Goal: Task Accomplishment & Management: Use online tool/utility

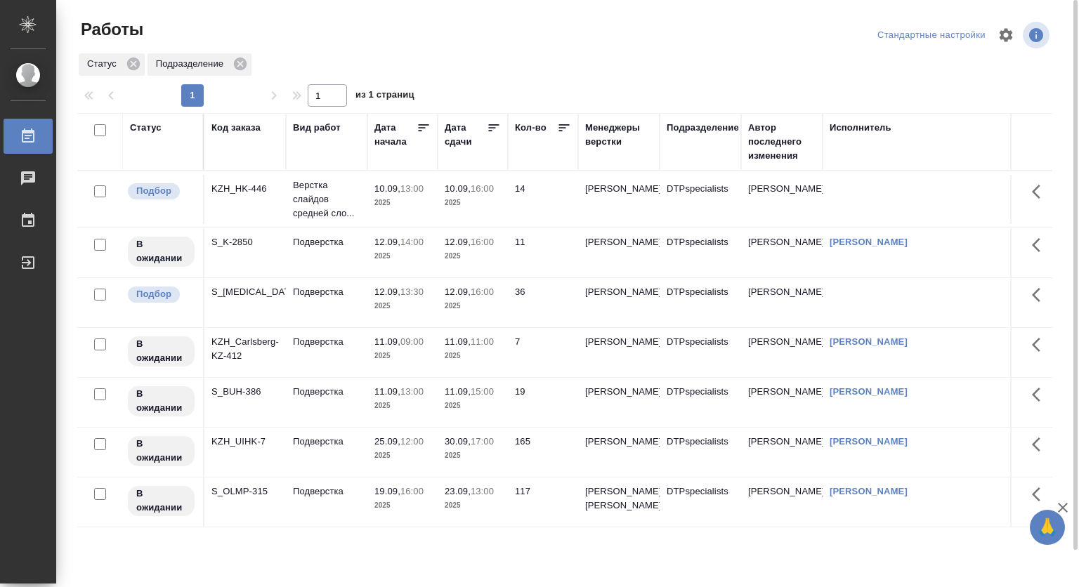
click at [385, 191] on p "10.09," at bounding box center [387, 188] width 26 height 11
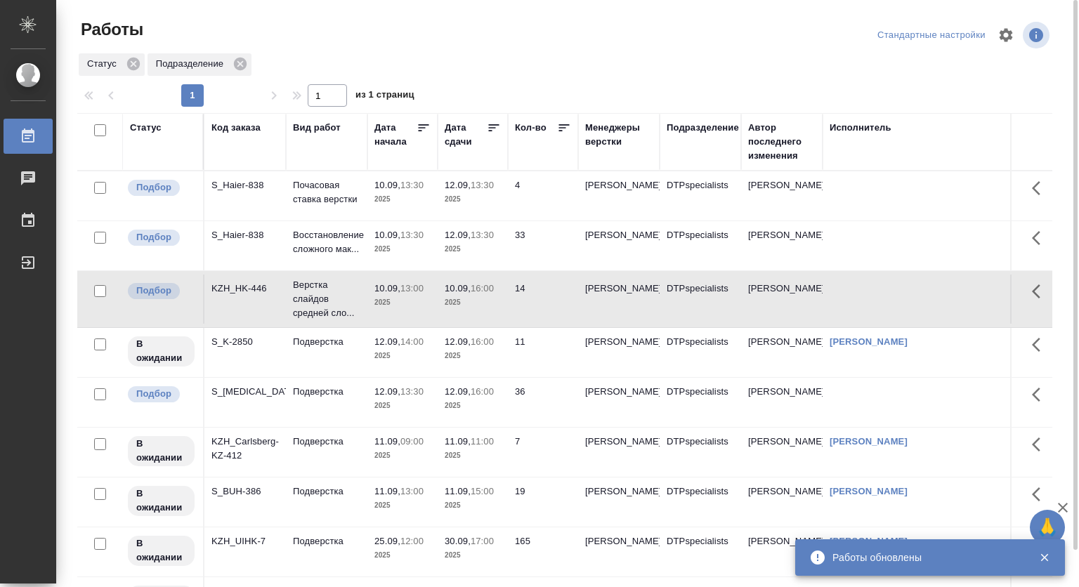
click at [458, 294] on p "10.09," at bounding box center [458, 288] width 26 height 11
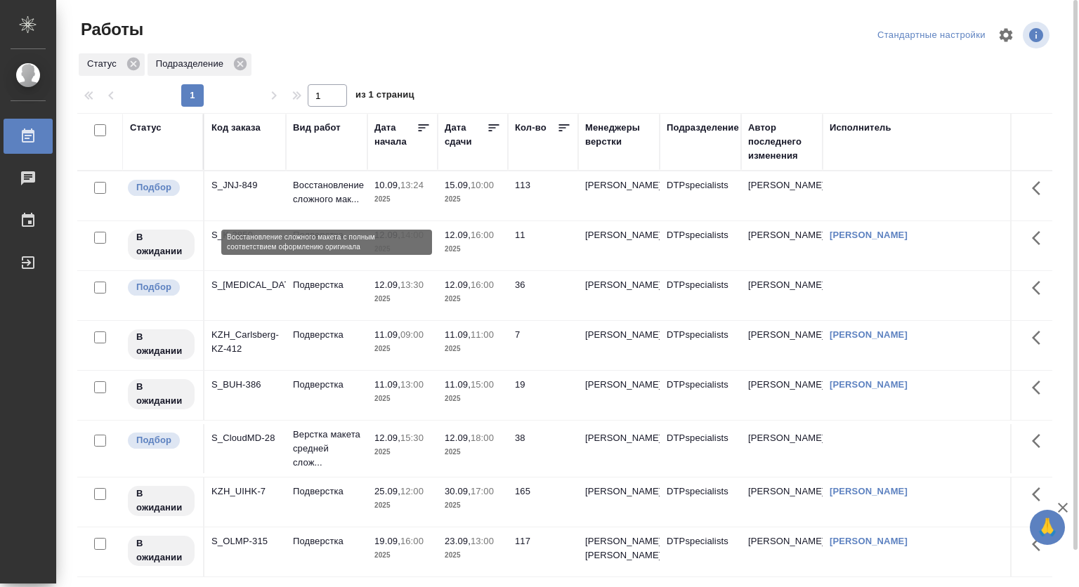
click at [335, 189] on p "Восстановление сложного мак..." at bounding box center [326, 192] width 67 height 28
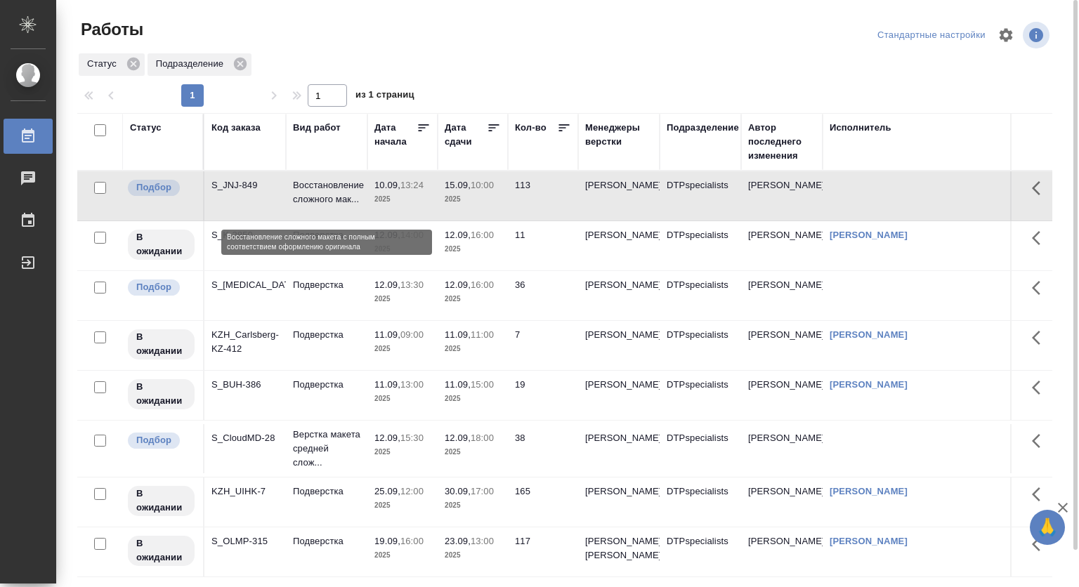
click at [335, 189] on p "Восстановление сложного мак..." at bounding box center [326, 192] width 67 height 28
click at [367, 462] on td "12.09, 15:30 2025" at bounding box center [402, 448] width 70 height 49
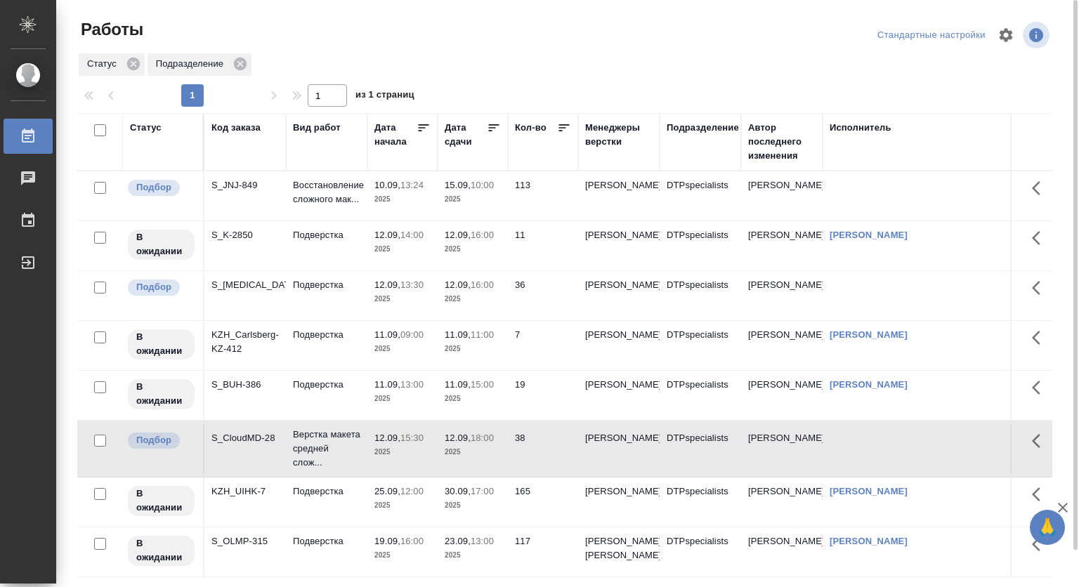
click at [393, 186] on p "10.09," at bounding box center [387, 185] width 26 height 11
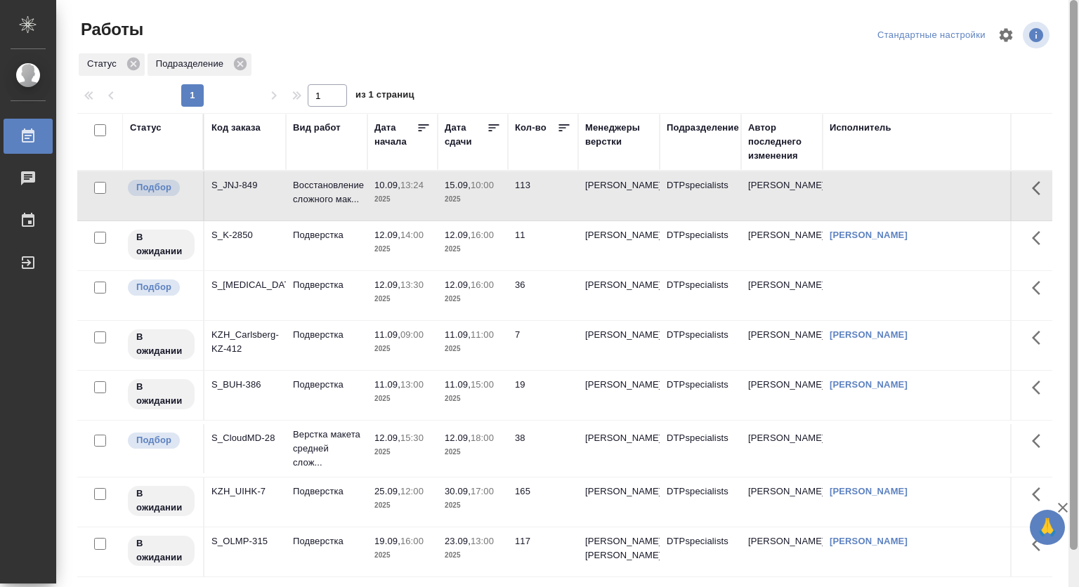
scroll to position [39, 0]
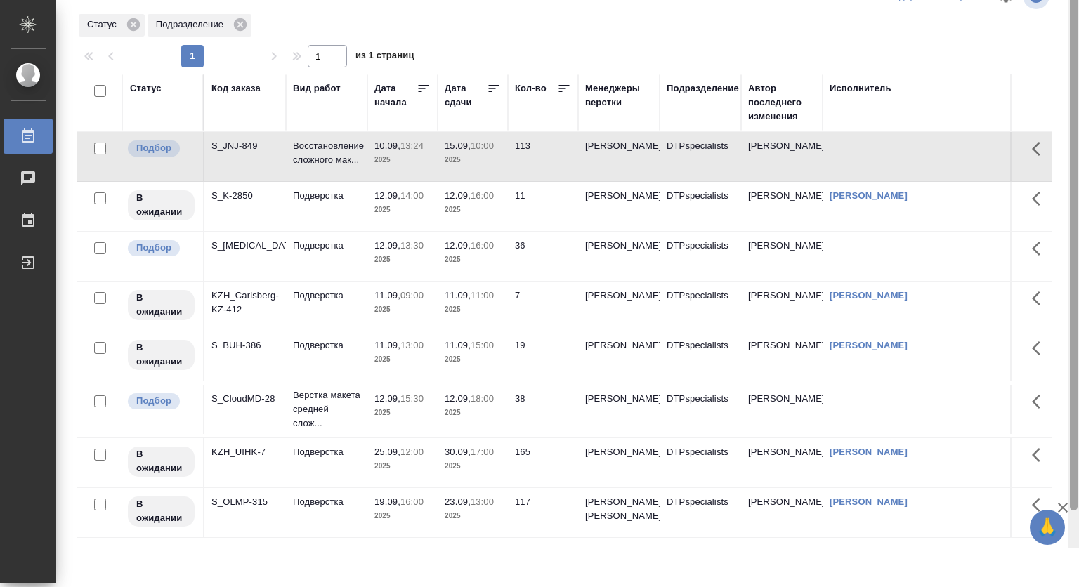
click at [1069, 3] on div at bounding box center [1074, 254] width 11 height 587
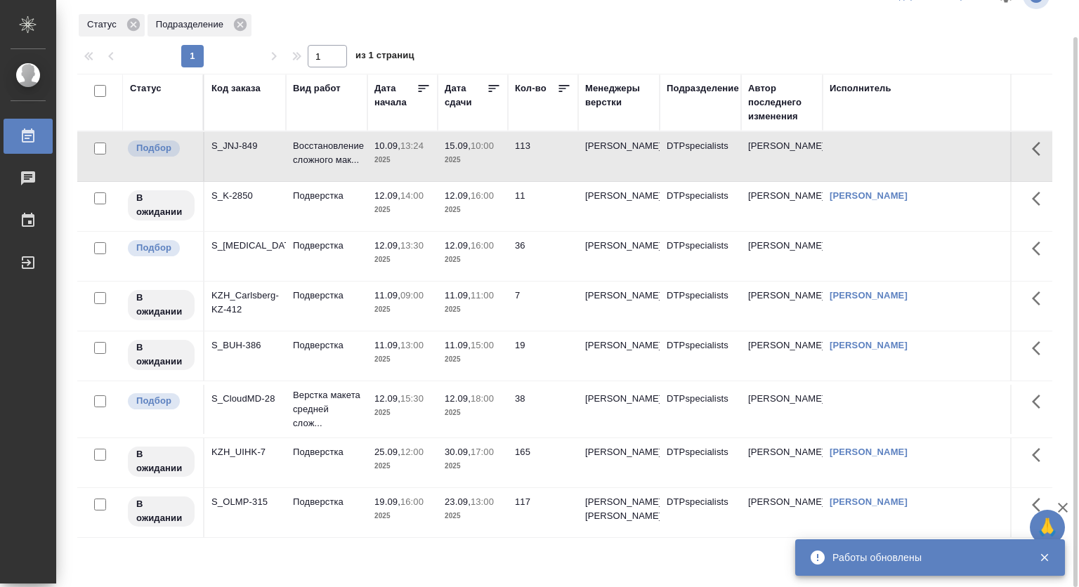
click at [405, 404] on p "15:30" at bounding box center [411, 398] width 23 height 11
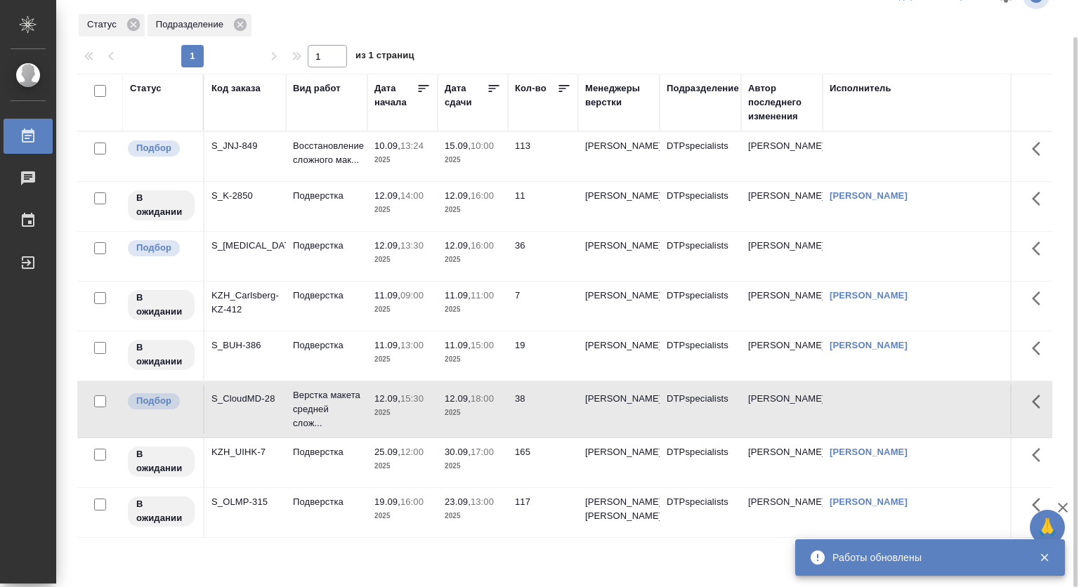
click at [405, 404] on p "15:30" at bounding box center [411, 398] width 23 height 11
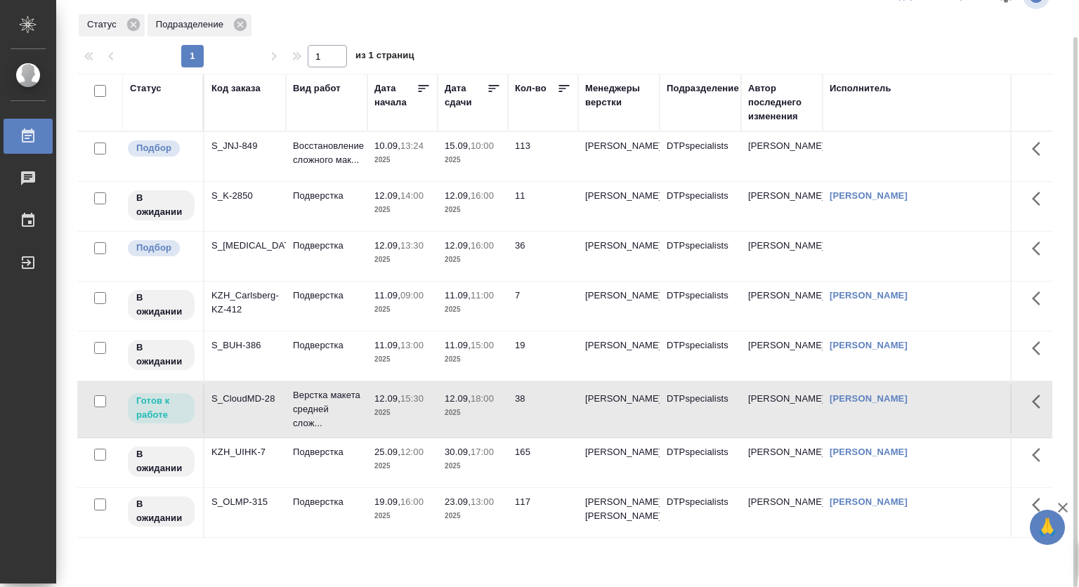
scroll to position [0, 0]
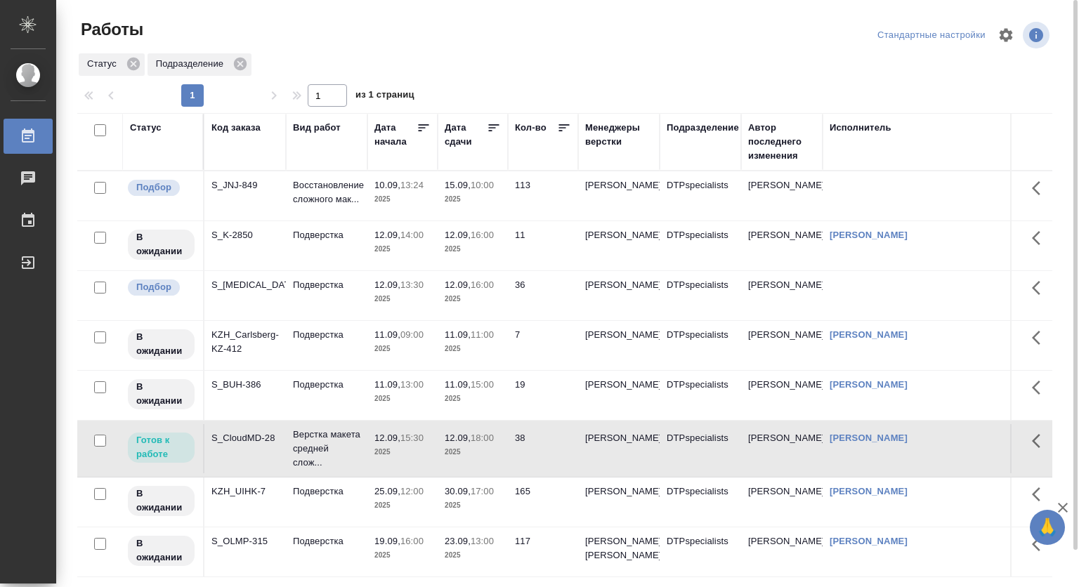
click at [406, 290] on p "13:30" at bounding box center [411, 285] width 23 height 11
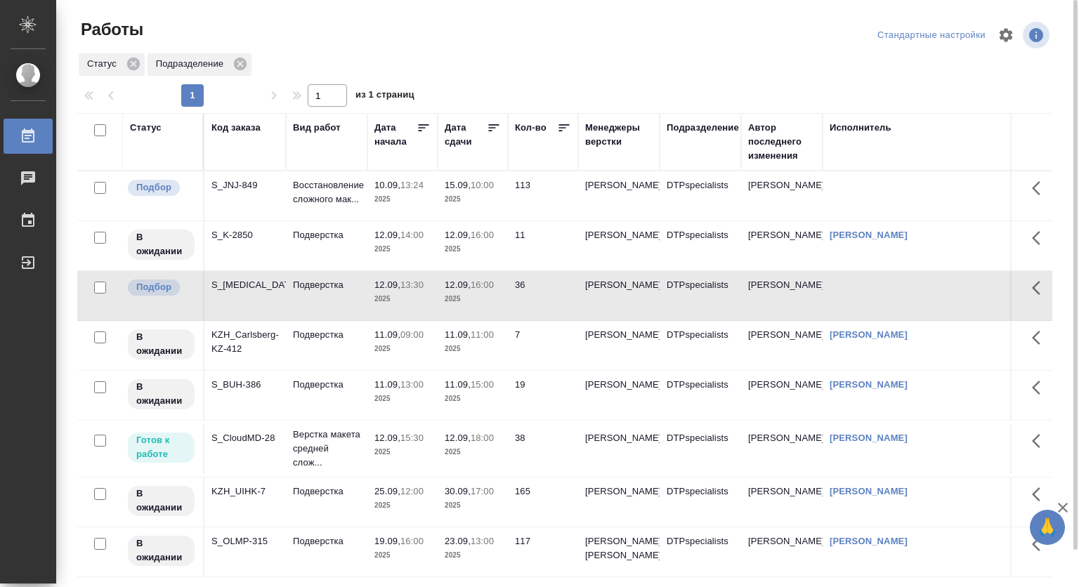
click at [406, 290] on p "13:30" at bounding box center [411, 285] width 23 height 11
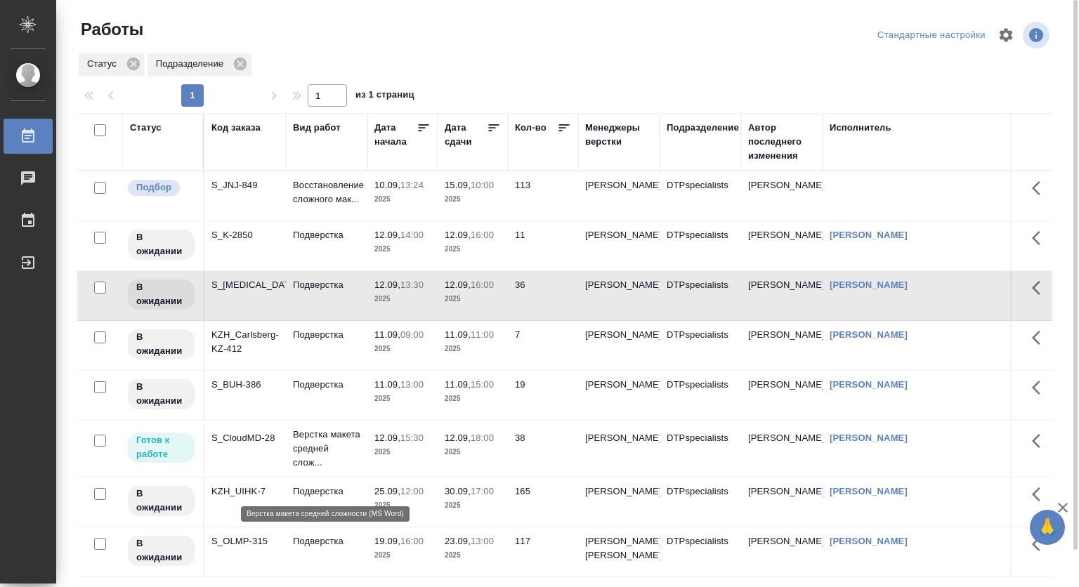
click at [411, 443] on p "15:30" at bounding box center [411, 438] width 23 height 11
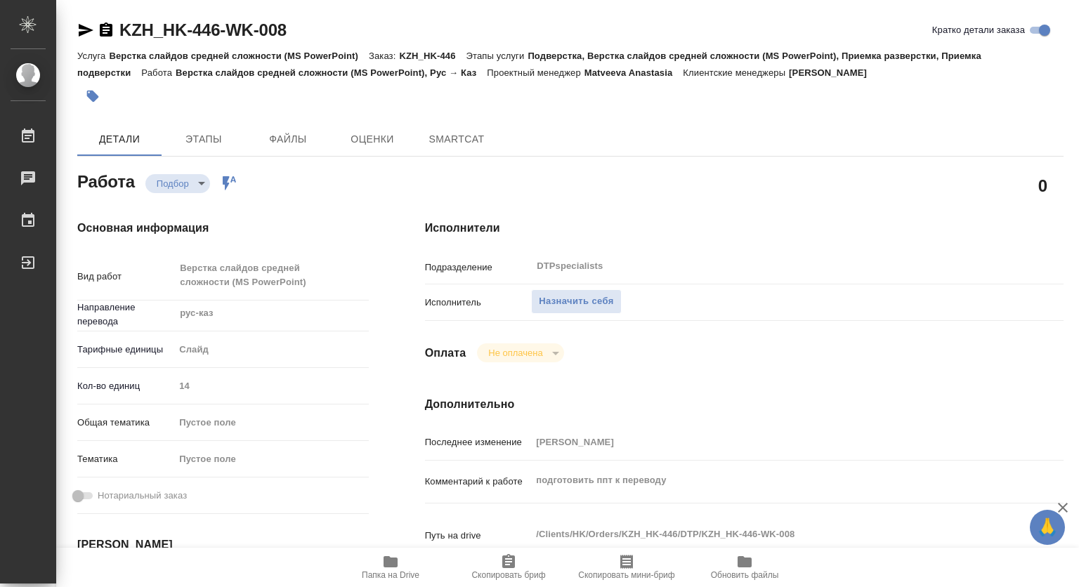
type textarea "x"
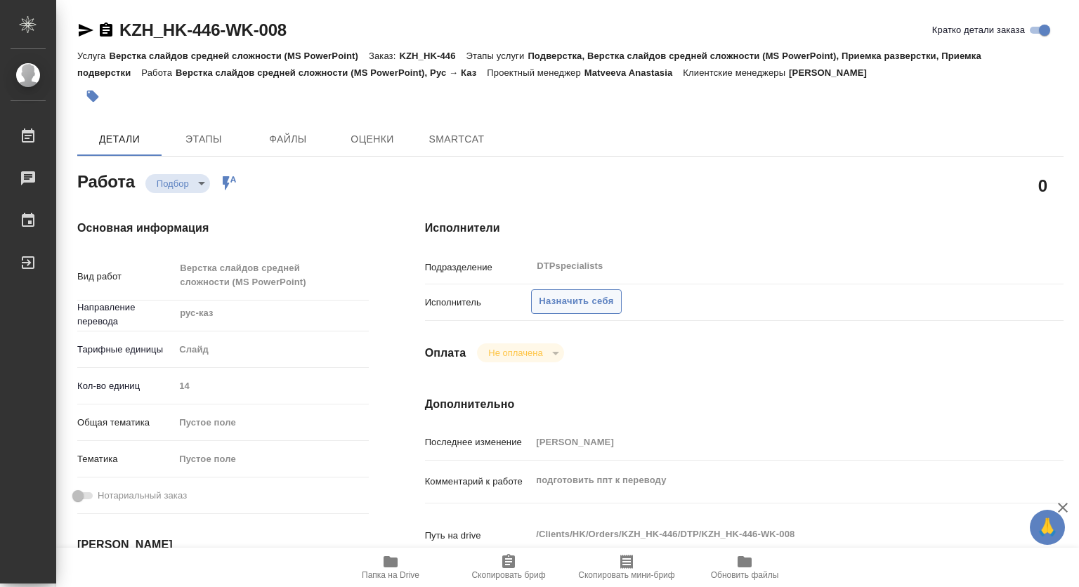
type textarea "x"
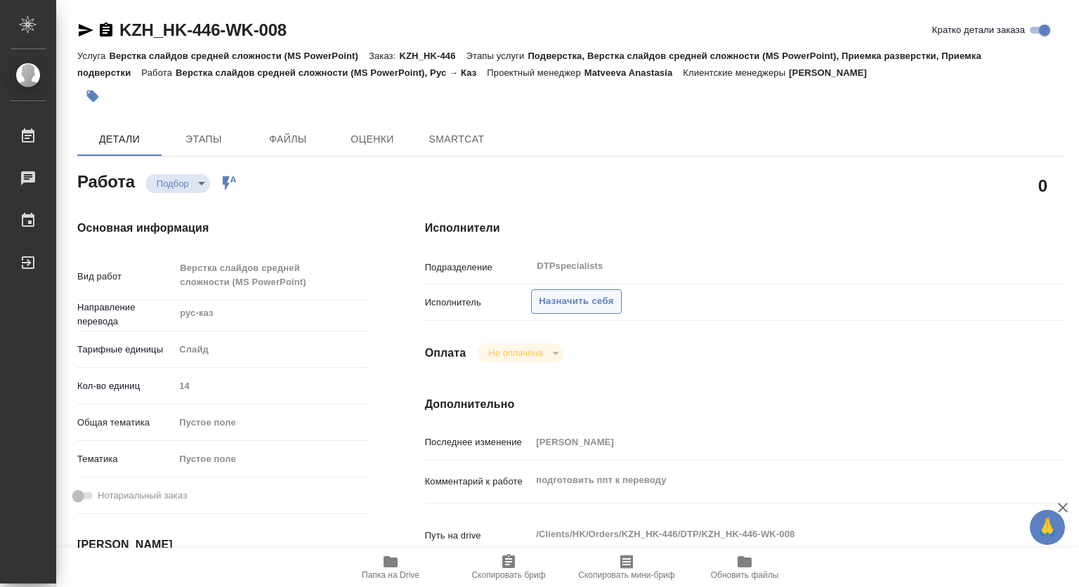
type textarea "x"
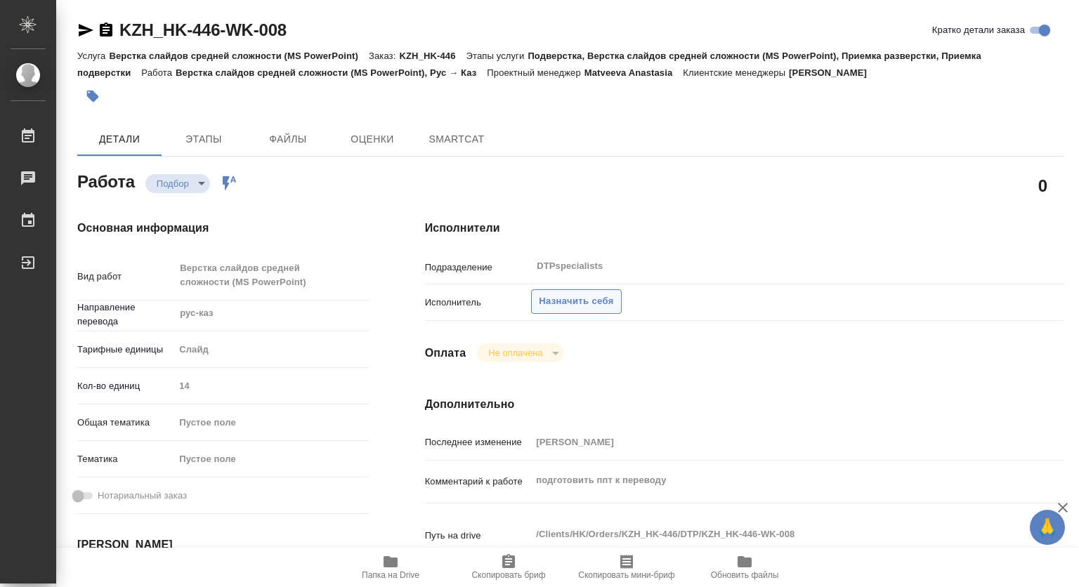
type textarea "x"
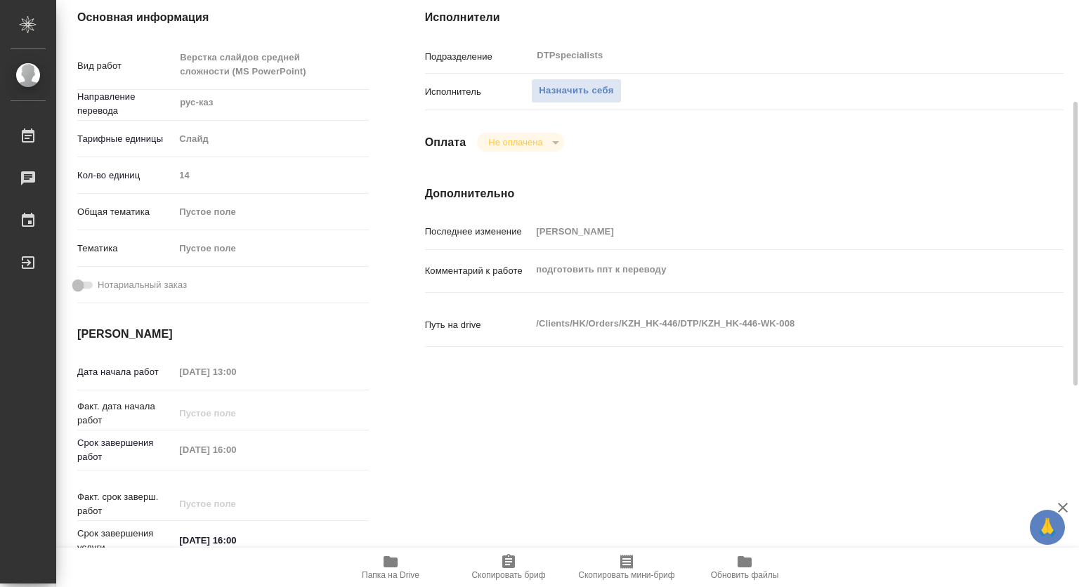
type textarea "x"
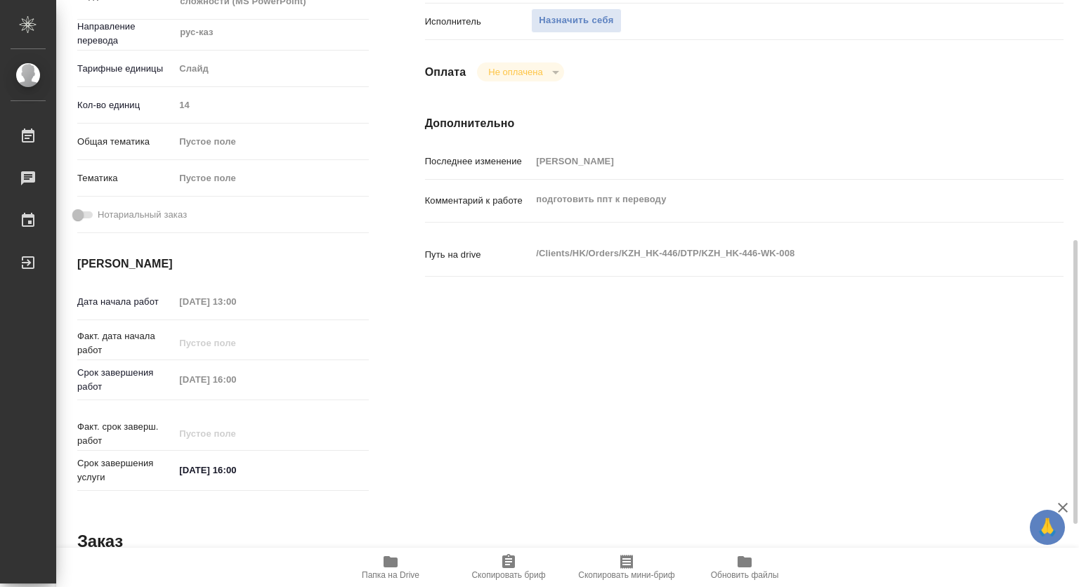
scroll to position [351, 0]
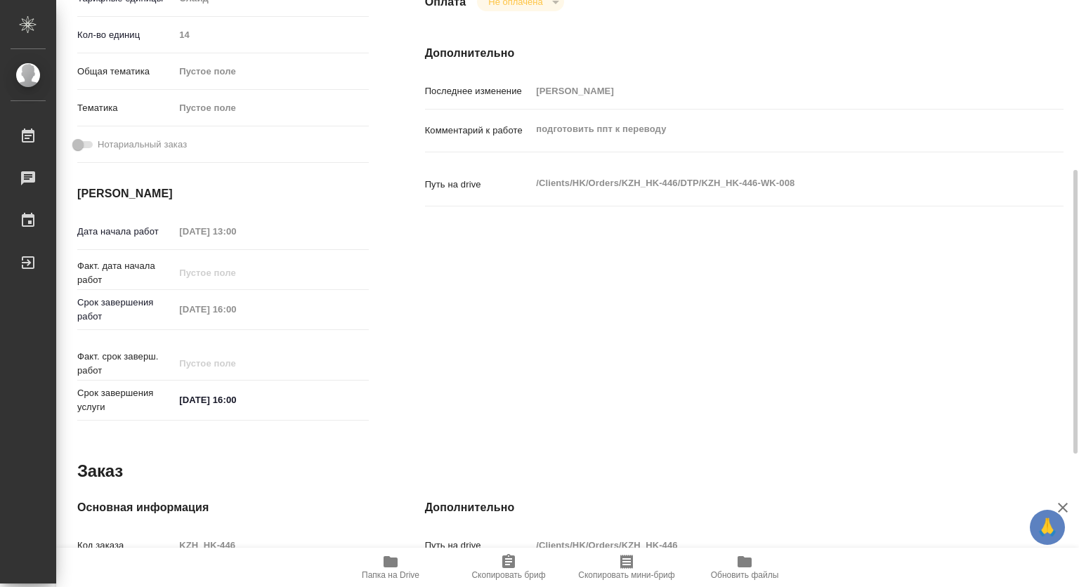
type textarea "x"
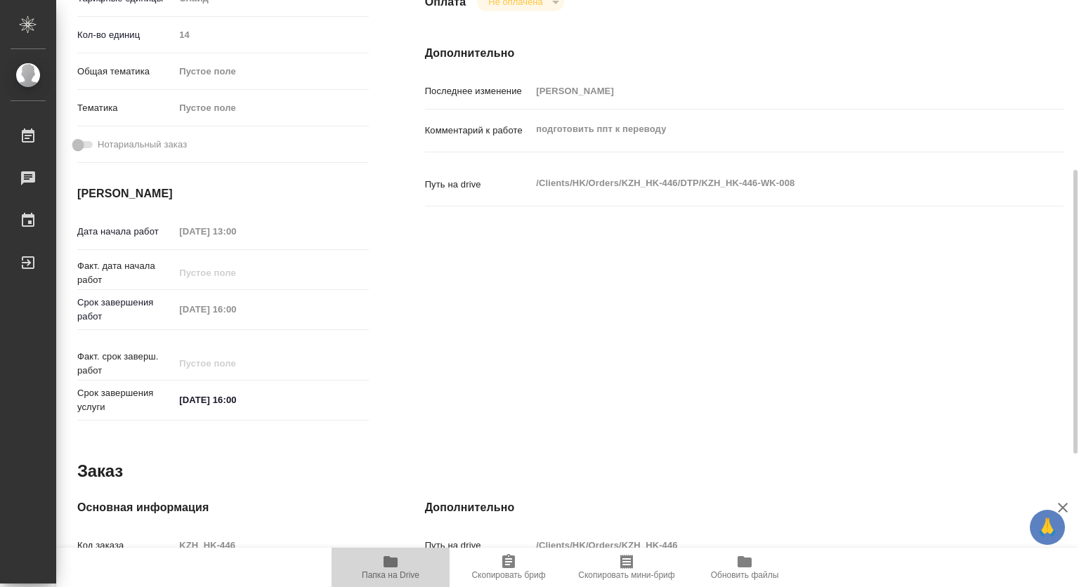
click at [387, 562] on icon "button" at bounding box center [391, 561] width 14 height 11
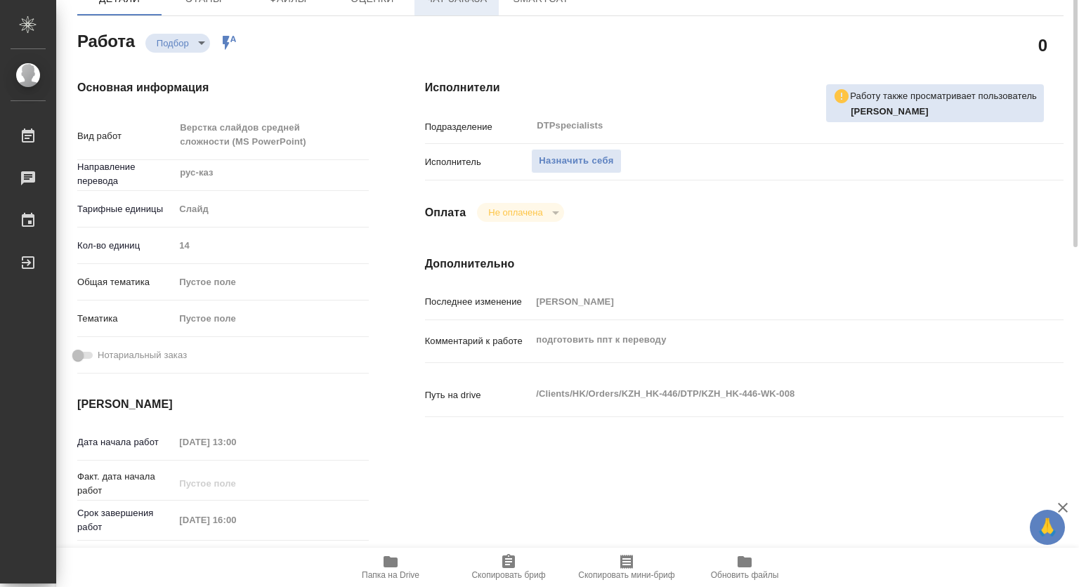
scroll to position [0, 0]
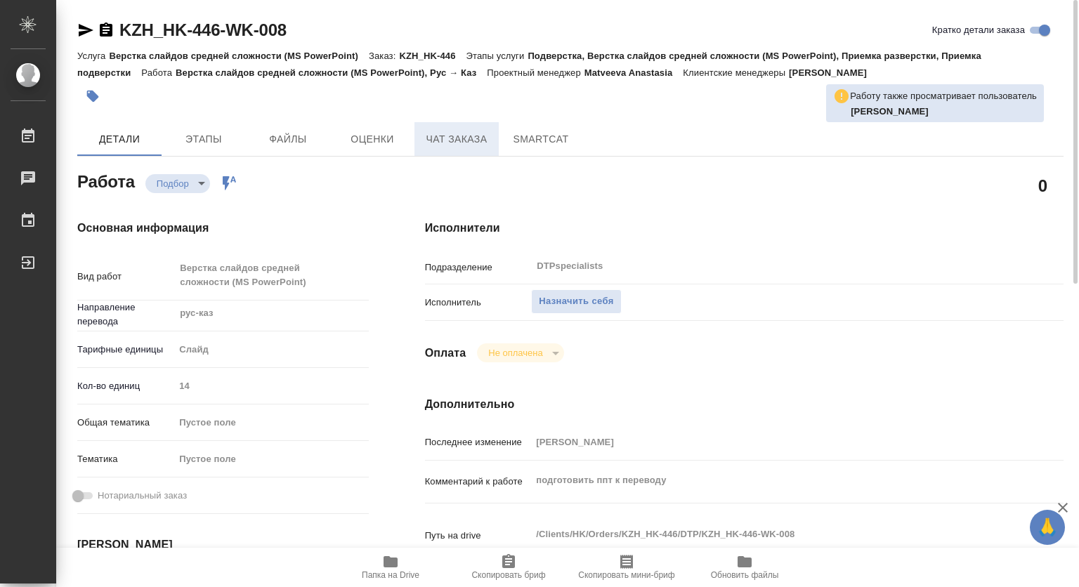
click at [449, 137] on span "Чат заказа" at bounding box center [456, 140] width 67 height 18
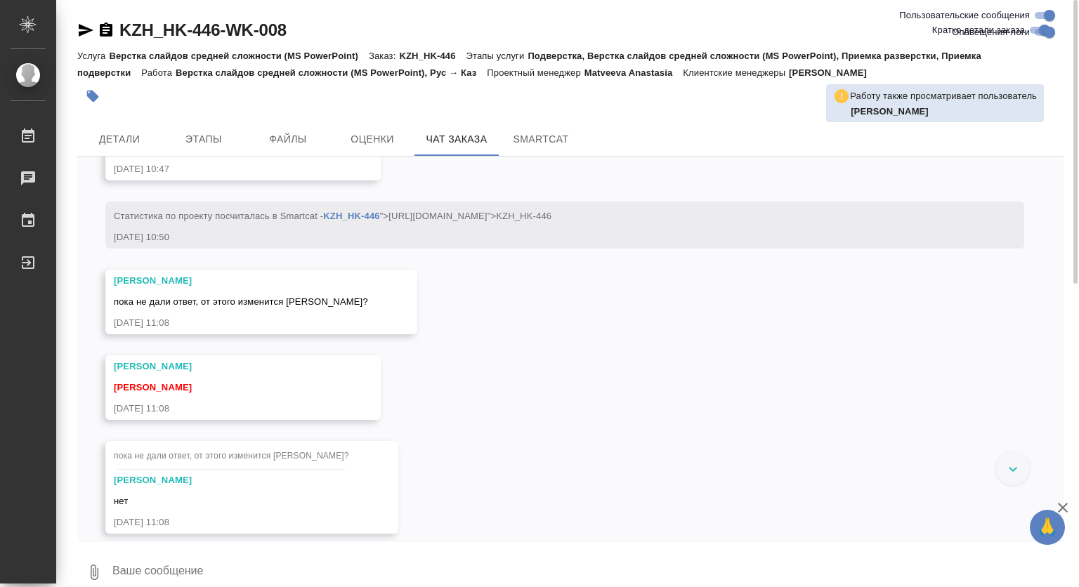
scroll to position [670, 0]
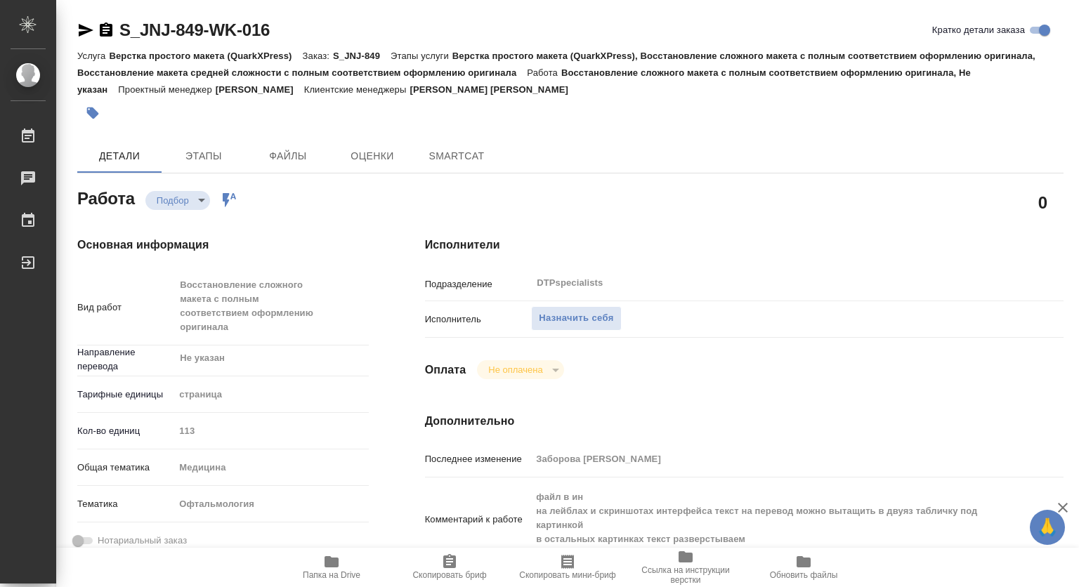
type textarea "x"
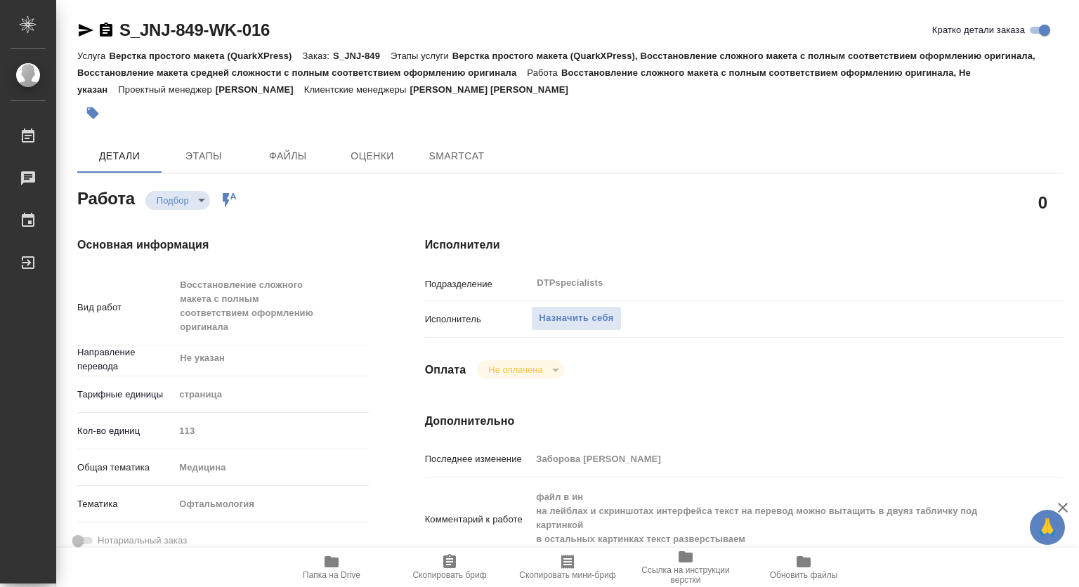
type textarea "x"
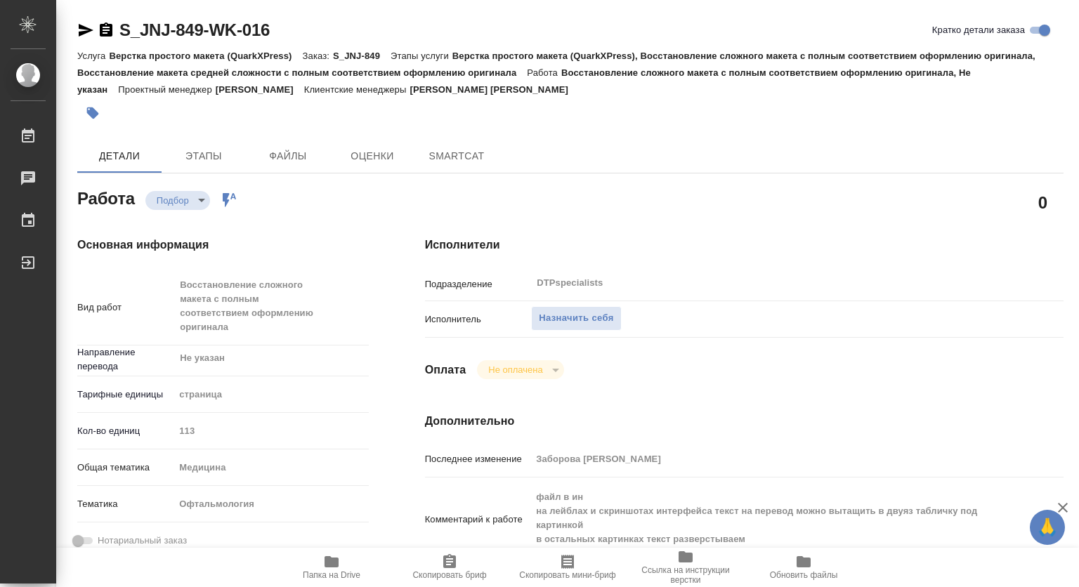
type textarea "x"
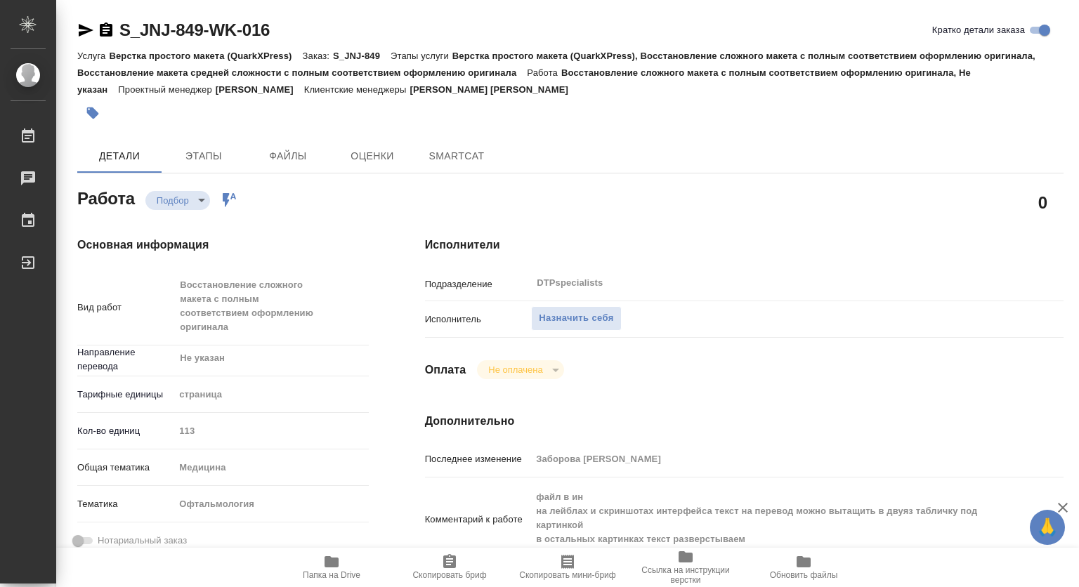
type textarea "x"
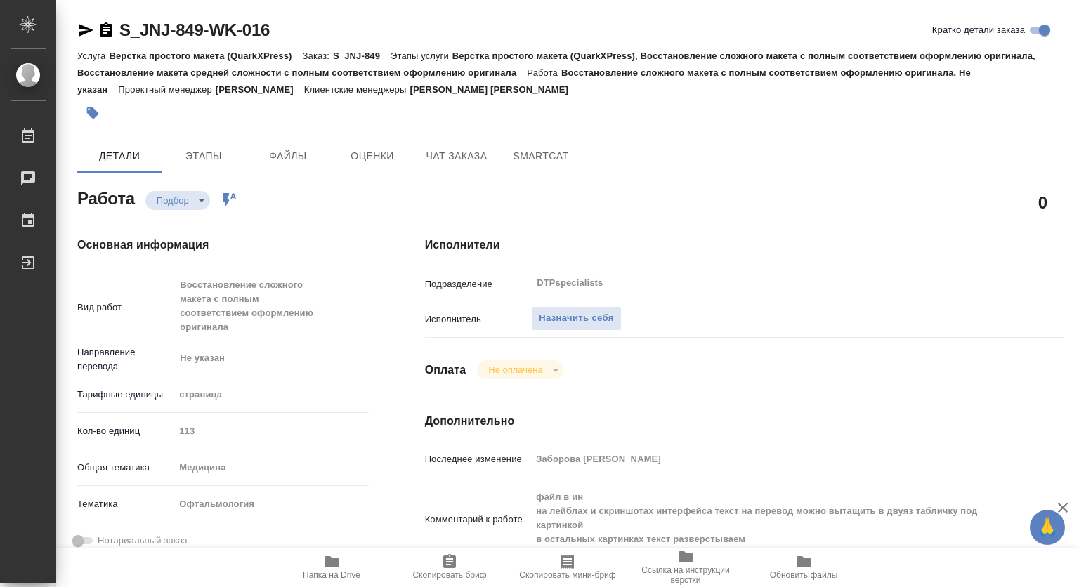
type textarea "x"
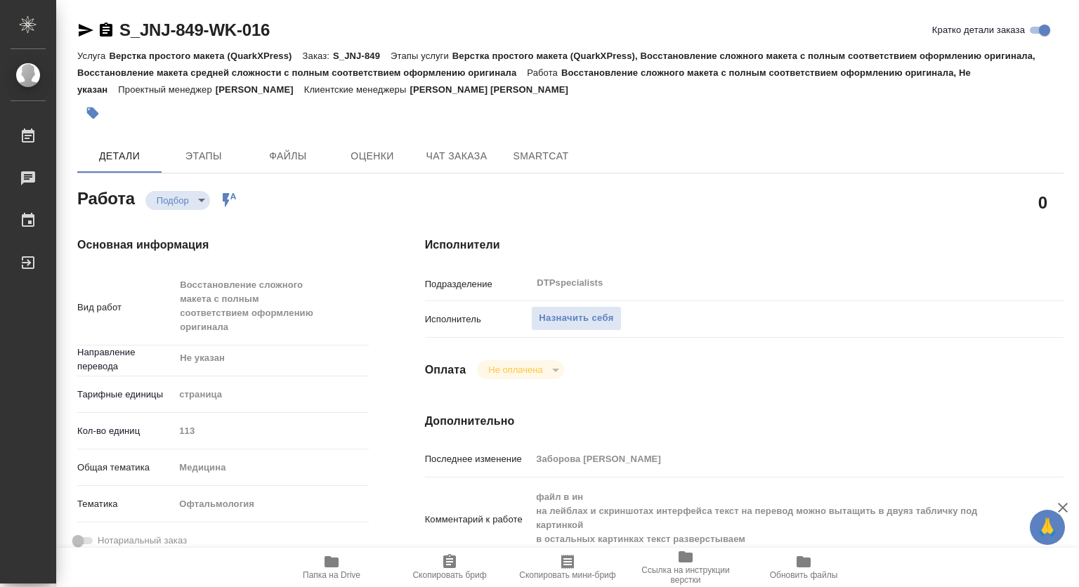
type textarea "x"
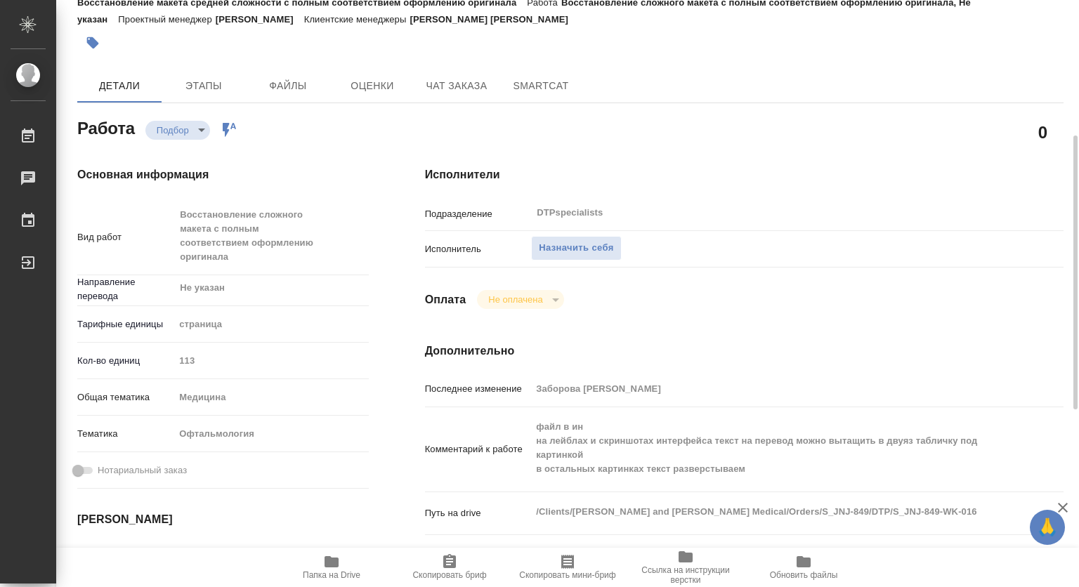
scroll to position [141, 0]
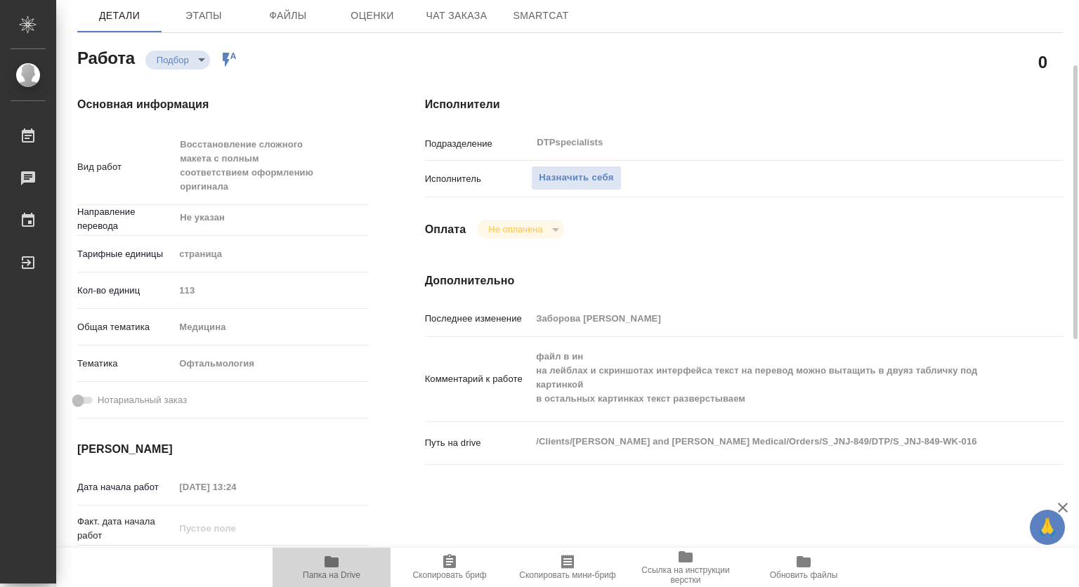
click at [334, 562] on icon "button" at bounding box center [332, 561] width 14 height 11
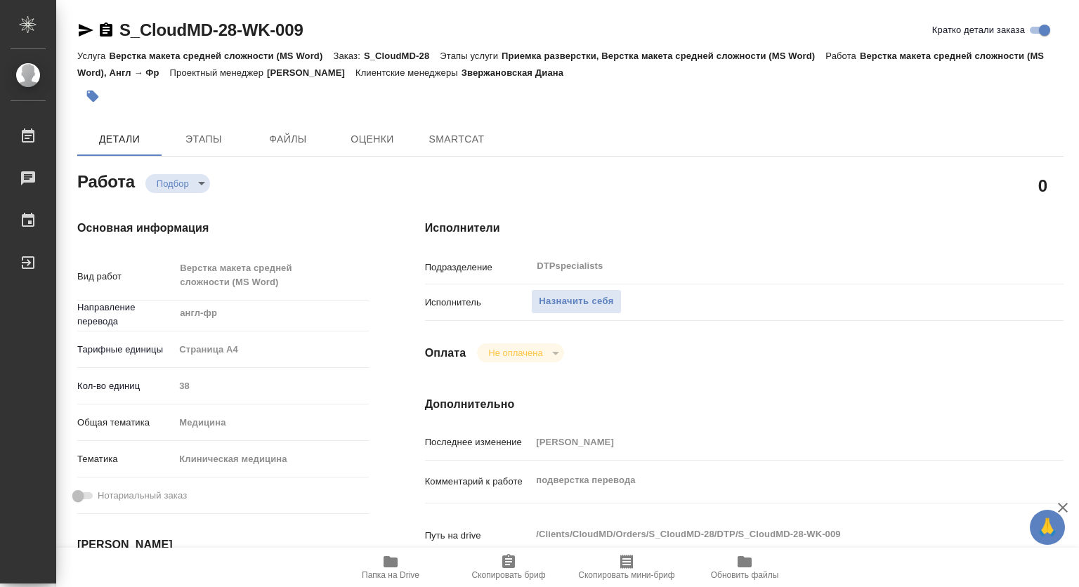
type textarea "x"
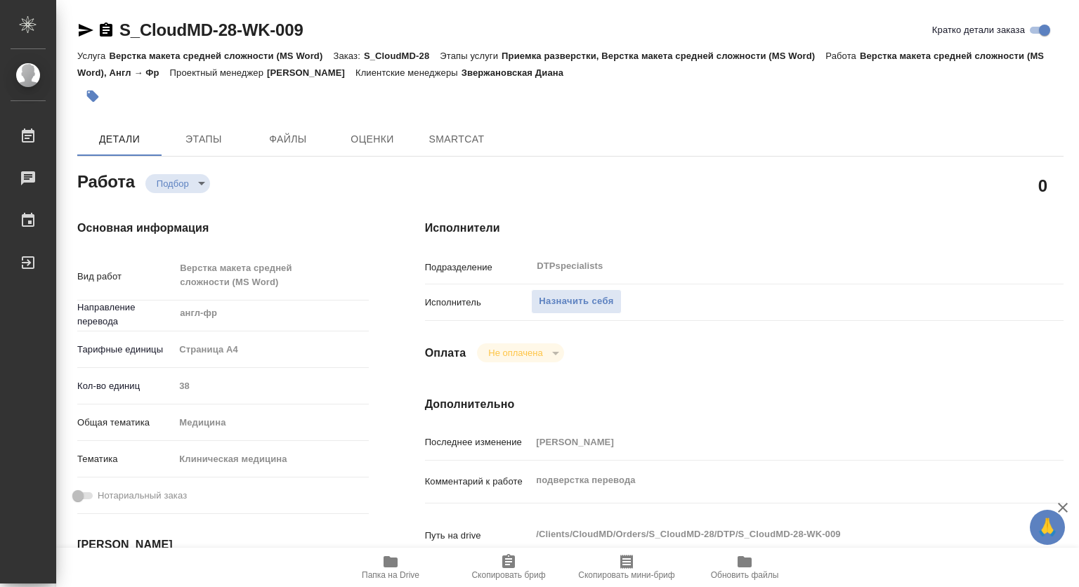
type textarea "x"
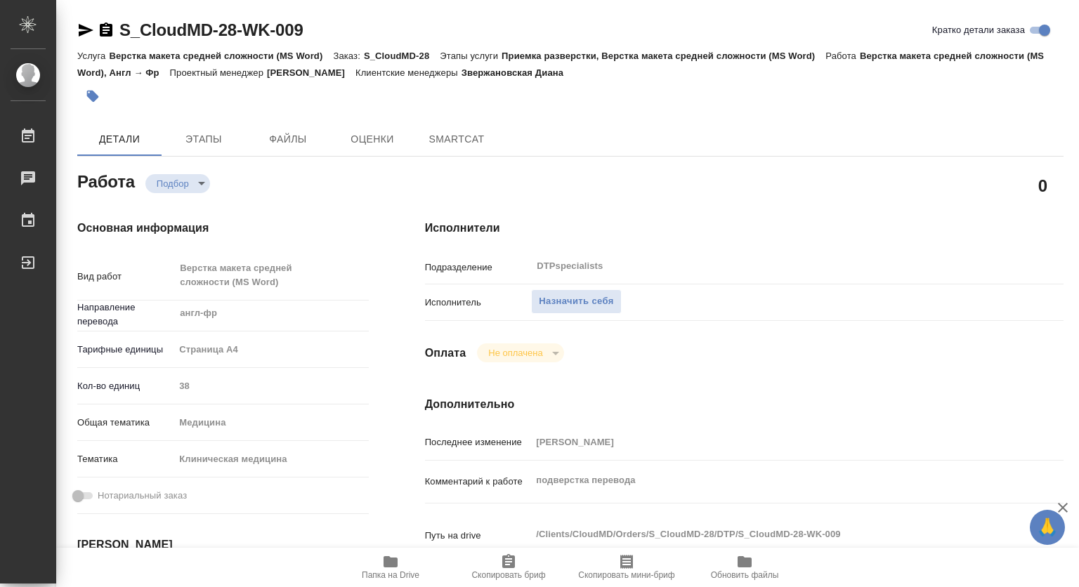
type textarea "x"
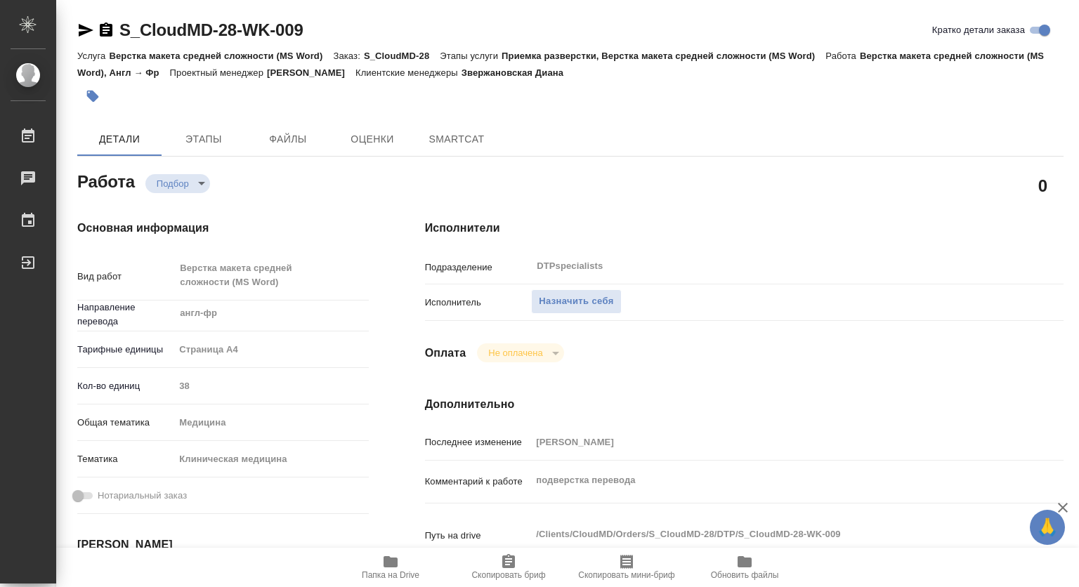
type textarea "x"
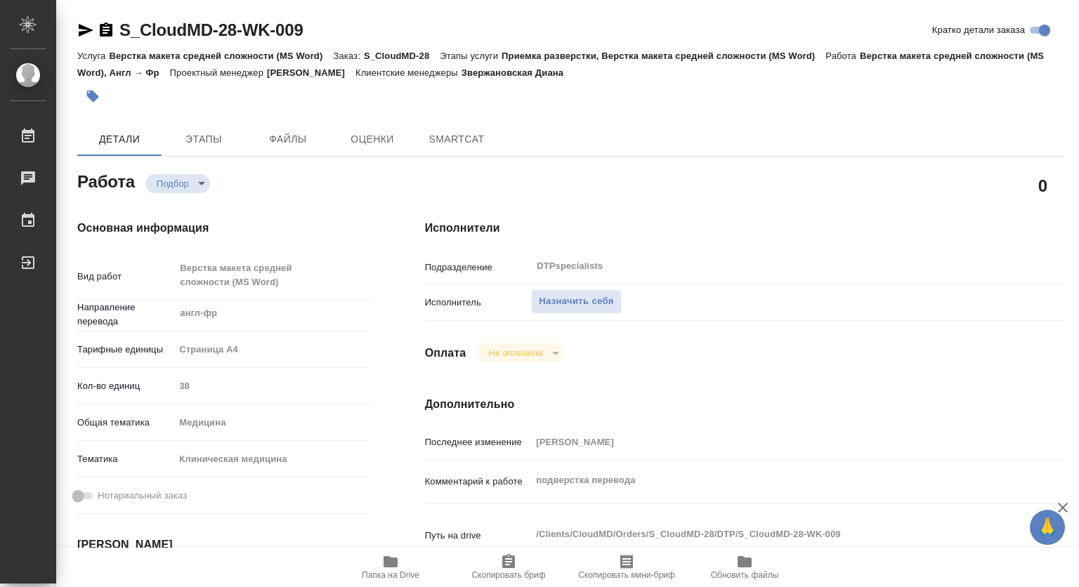
type textarea "x"
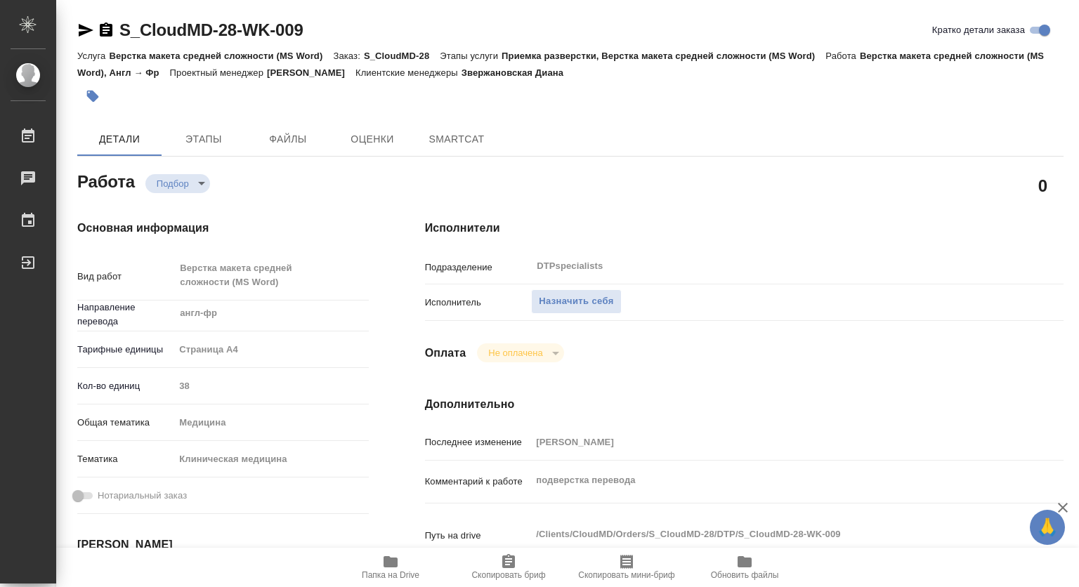
scroll to position [141, 0]
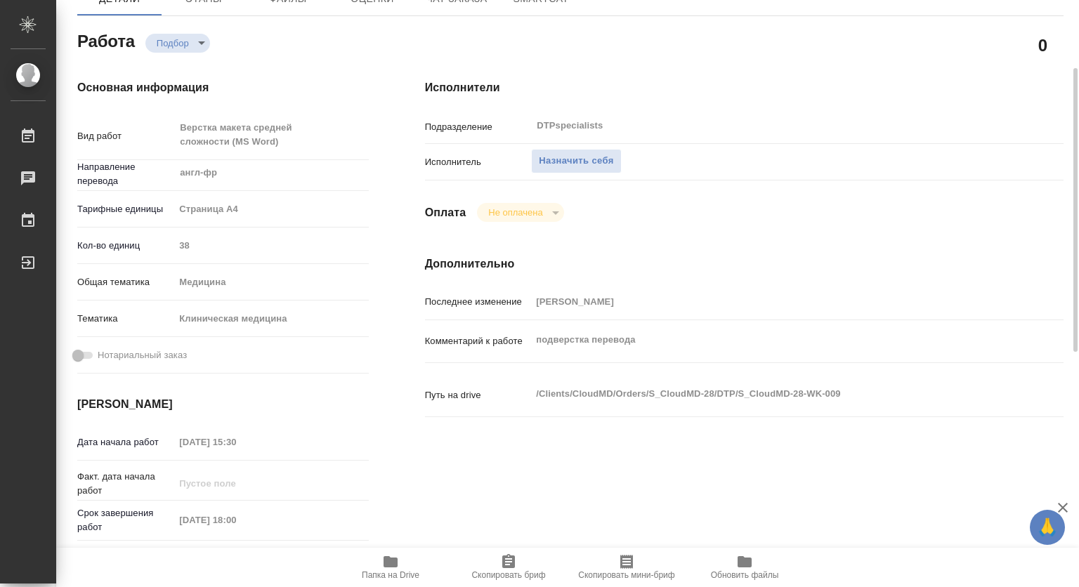
type textarea "x"
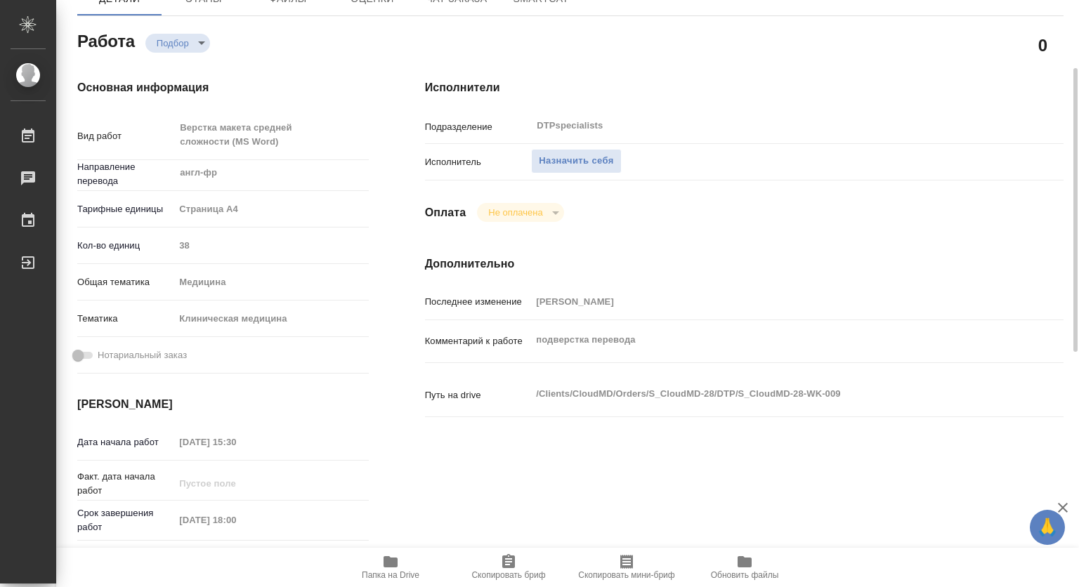
type textarea "x"
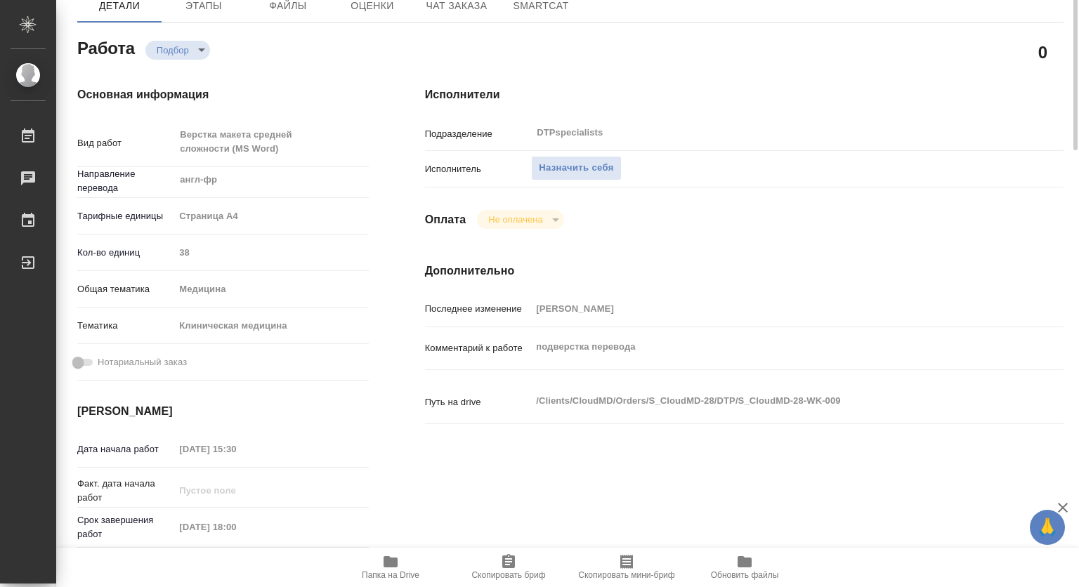
scroll to position [0, 0]
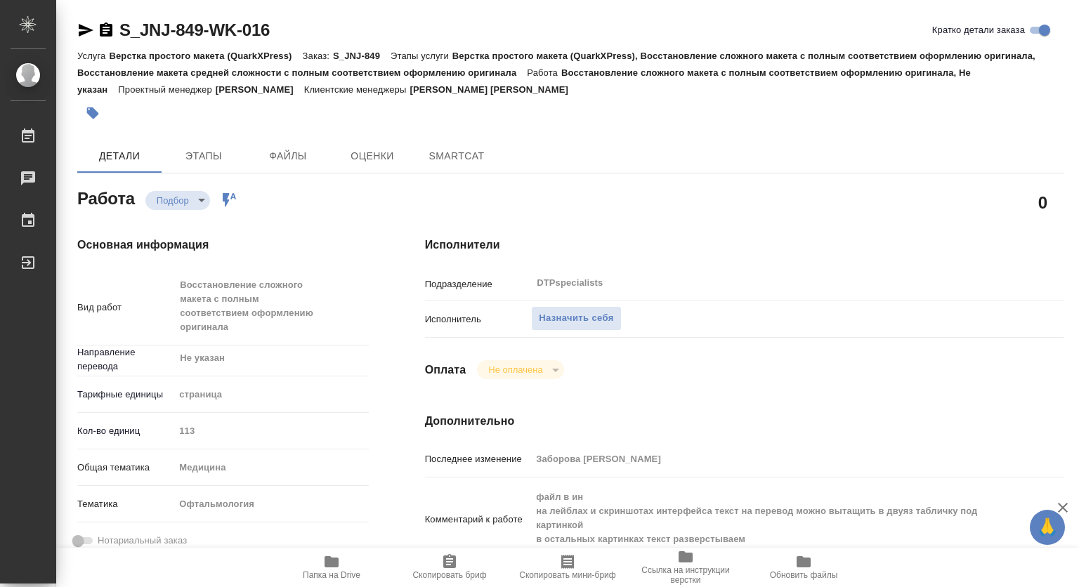
type textarea "x"
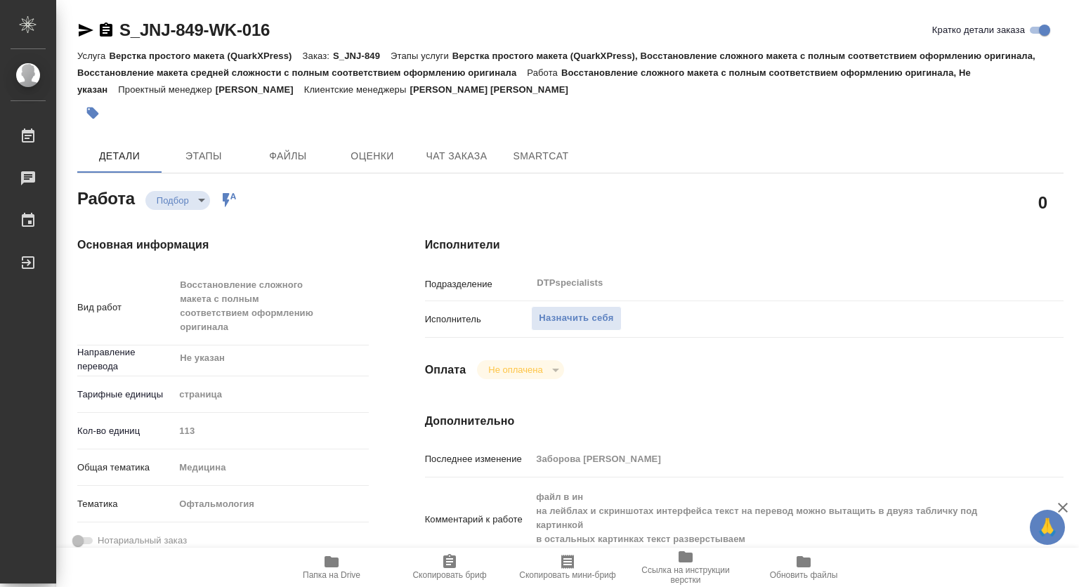
click at [319, 559] on span "Папка на Drive" at bounding box center [331, 567] width 101 height 27
type textarea "x"
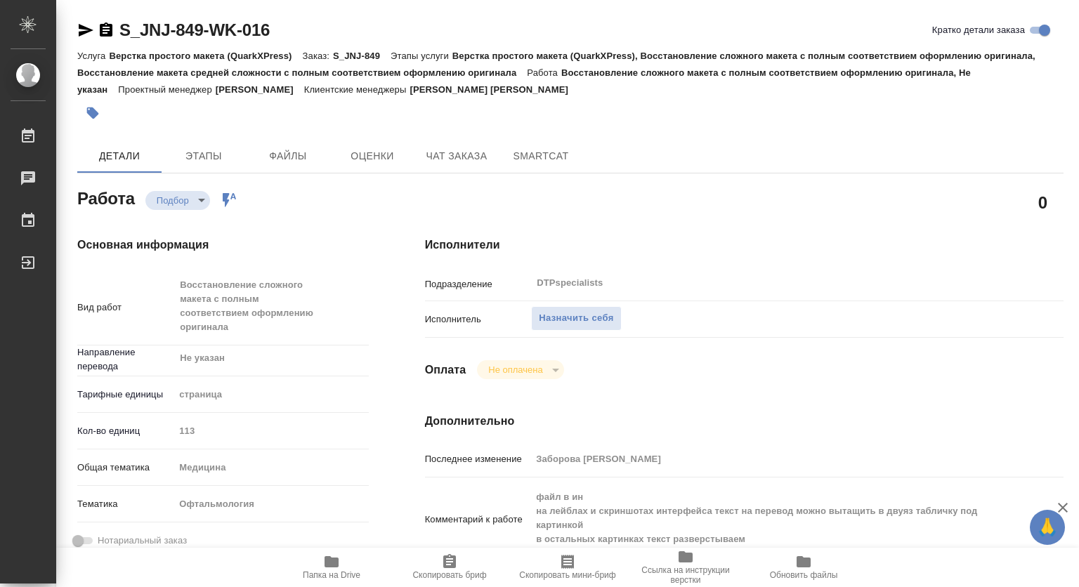
type textarea "x"
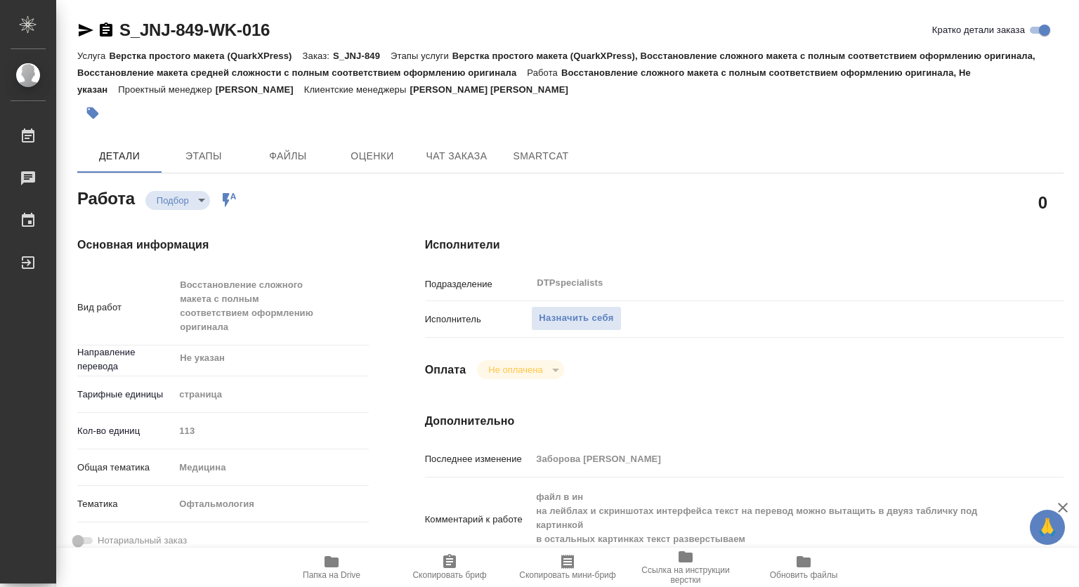
type textarea "x"
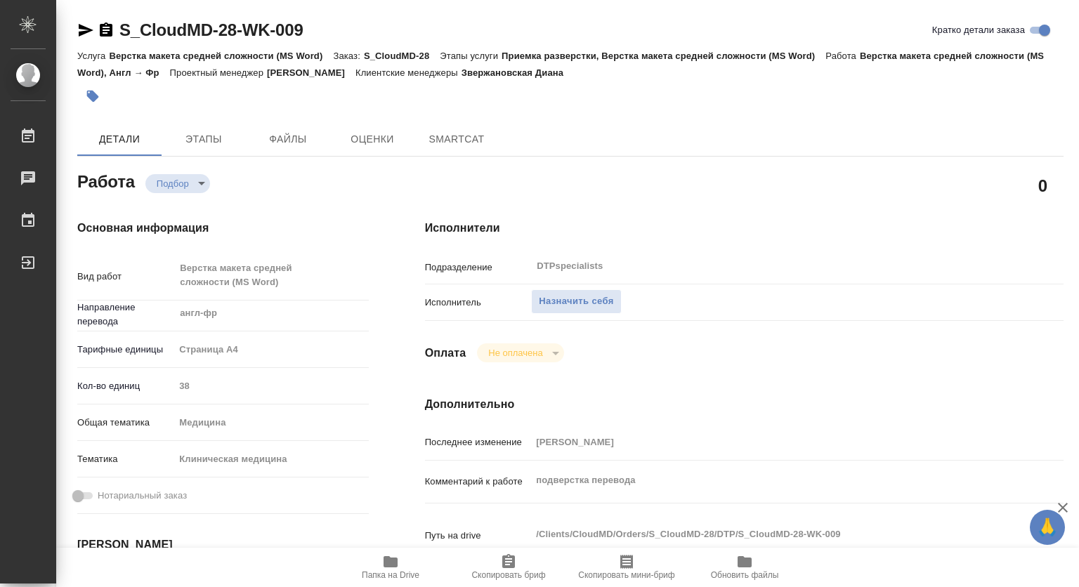
type textarea "x"
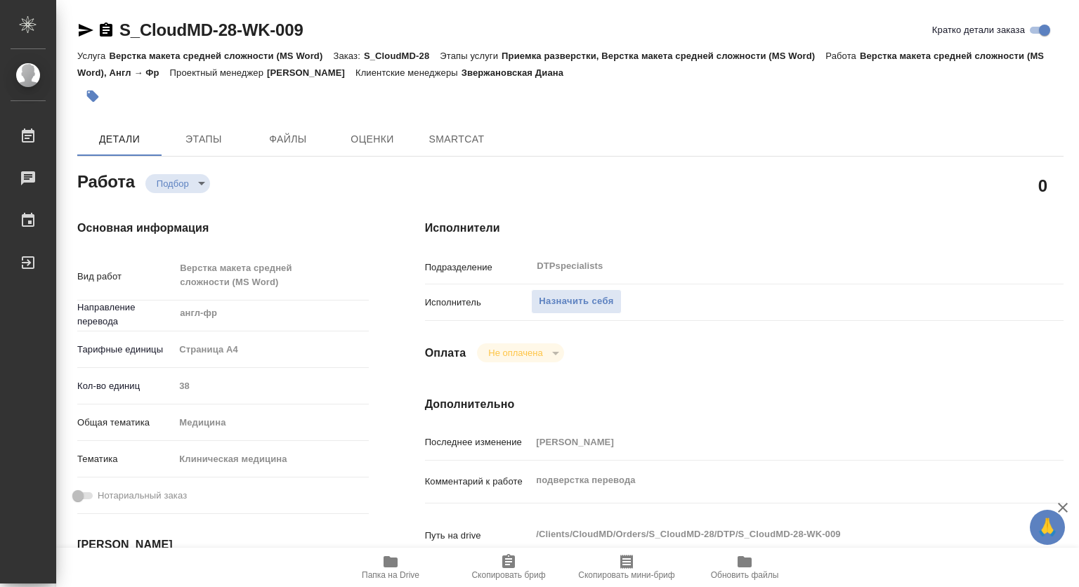
type textarea "x"
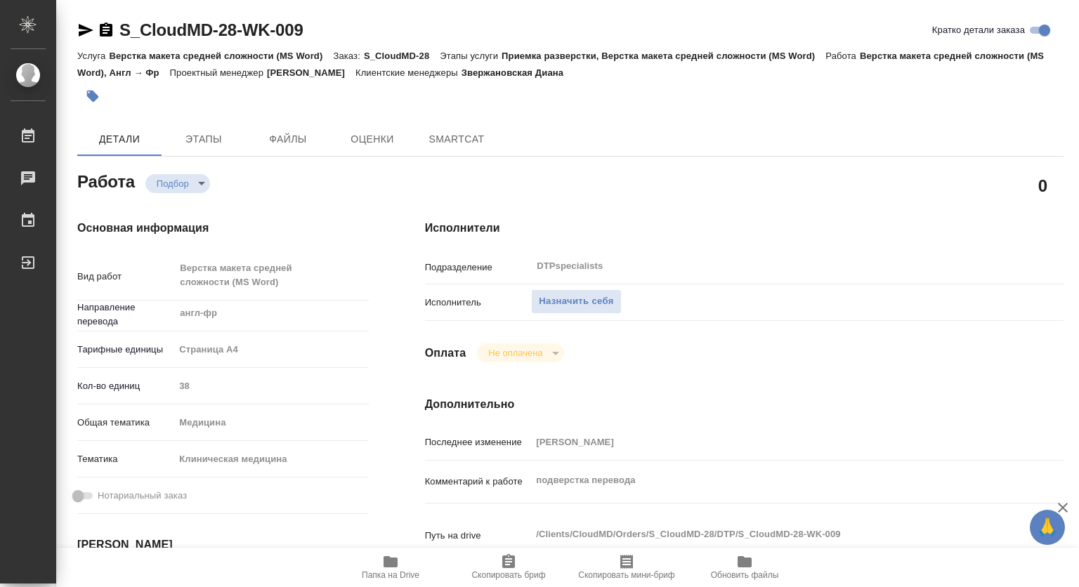
type textarea "x"
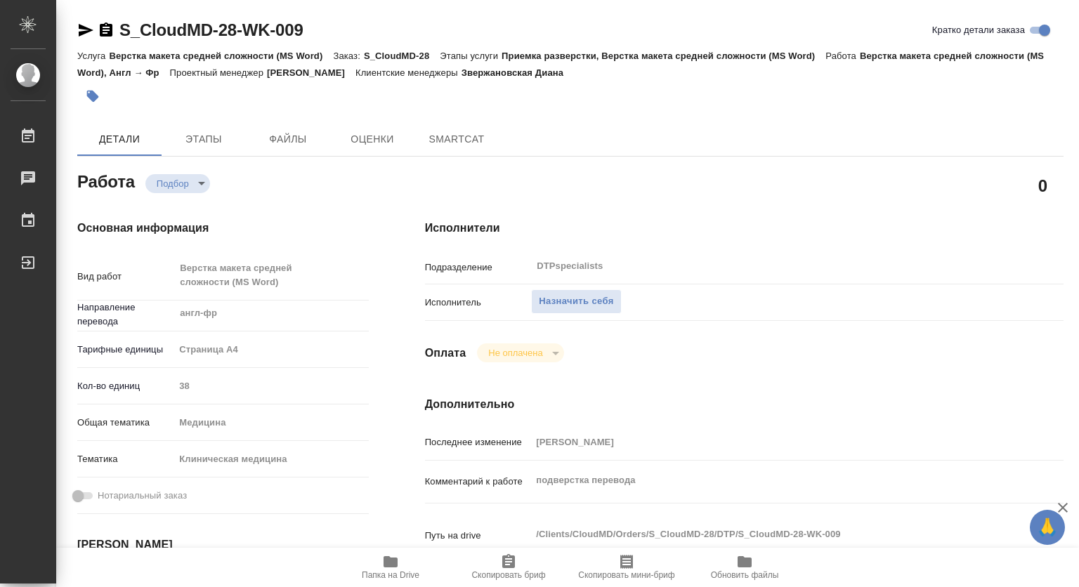
scroll to position [70, 0]
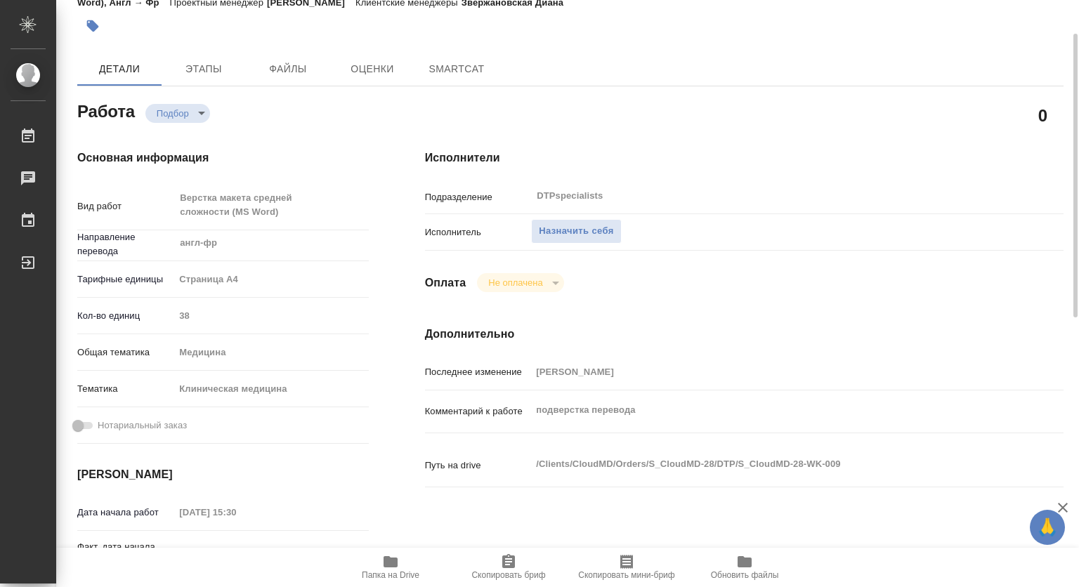
type textarea "x"
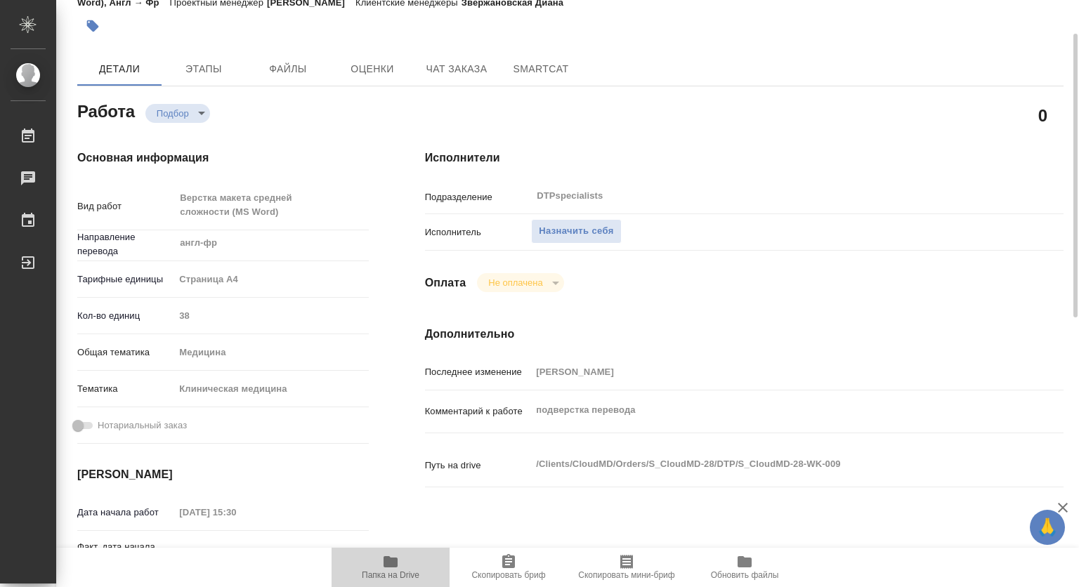
click at [401, 563] on span "Папка на Drive" at bounding box center [390, 567] width 101 height 27
type textarea "x"
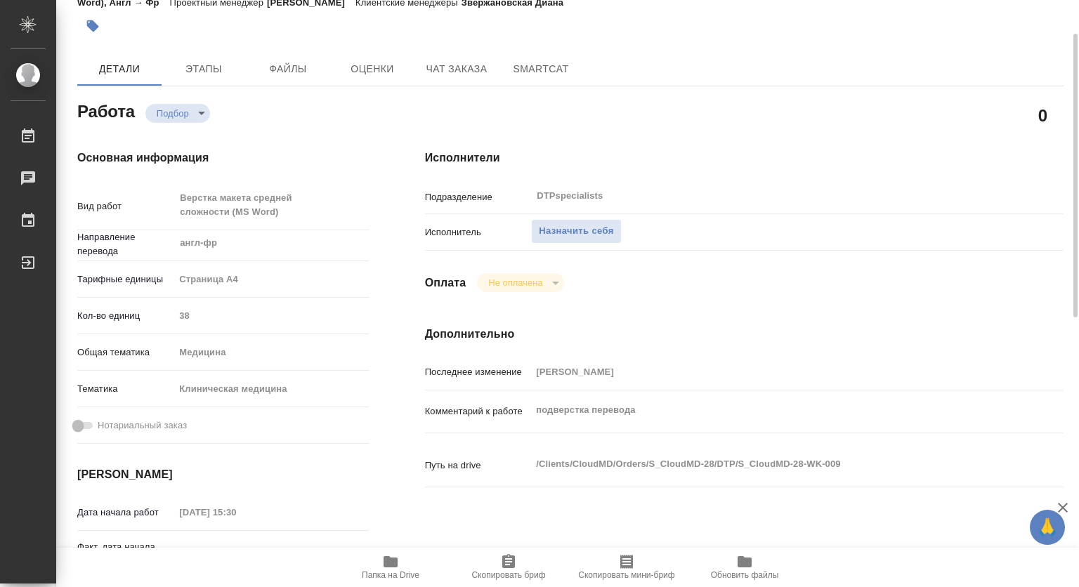
type textarea "x"
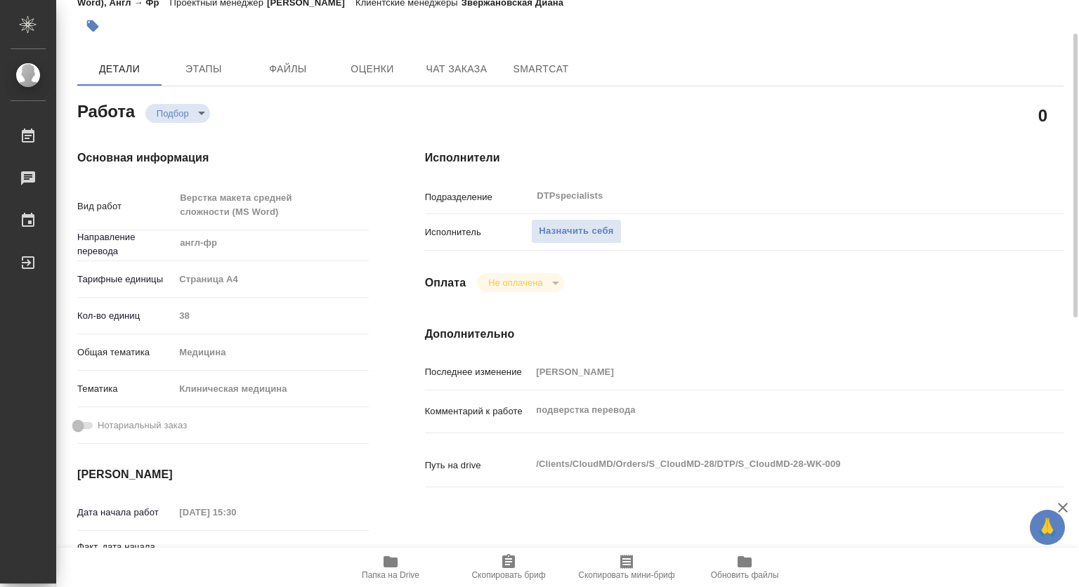
type textarea "x"
click at [594, 226] on span "Назначить себя" at bounding box center [576, 231] width 74 height 16
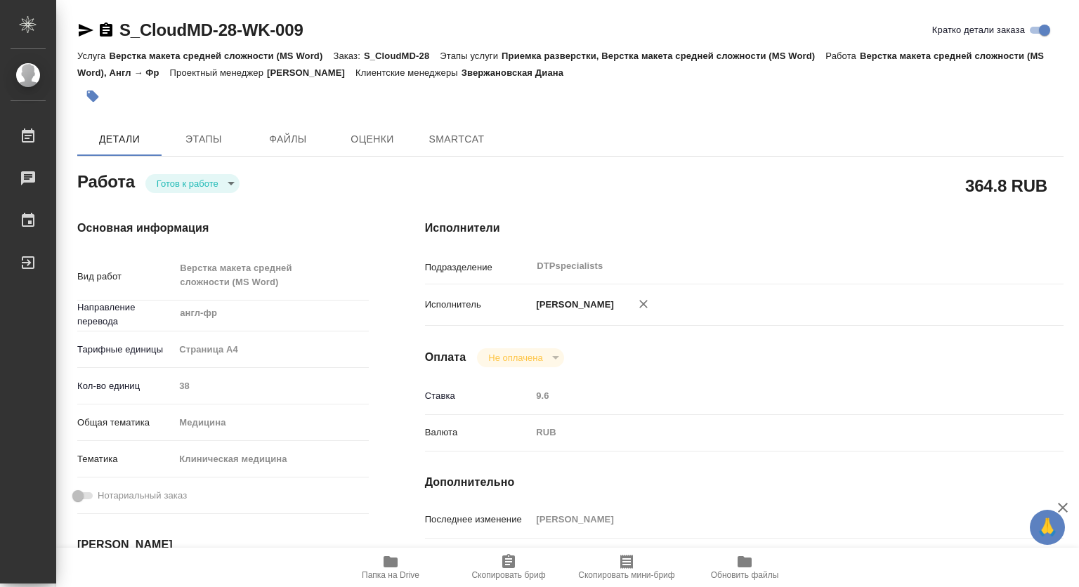
type textarea "x"
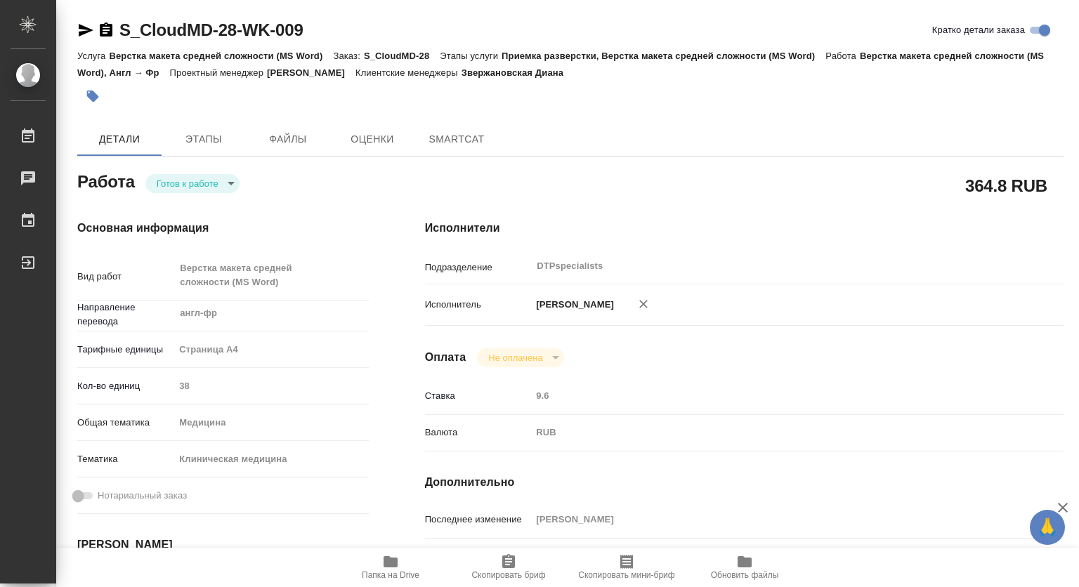
type textarea "x"
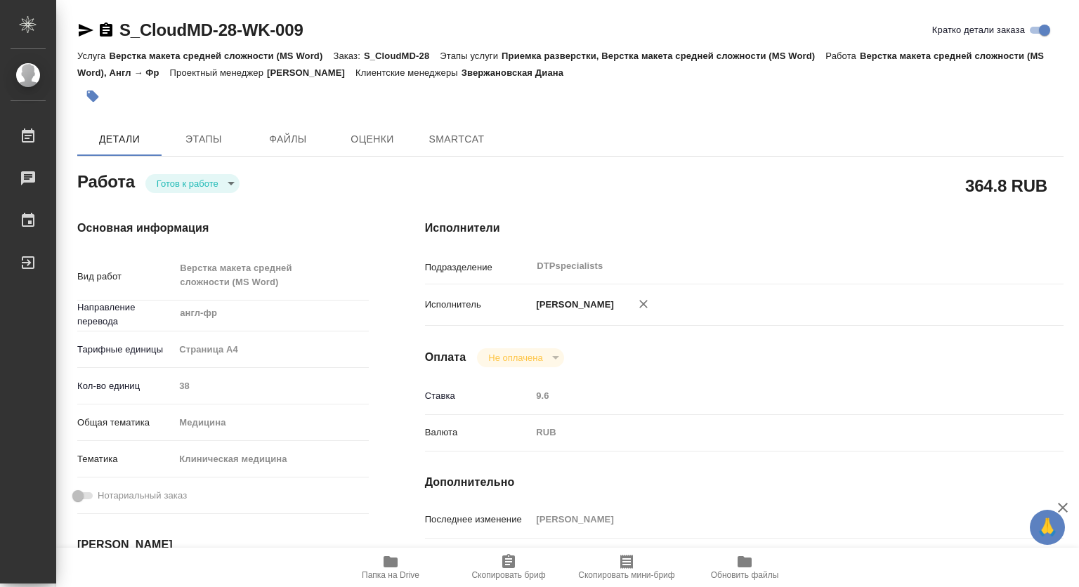
type textarea "x"
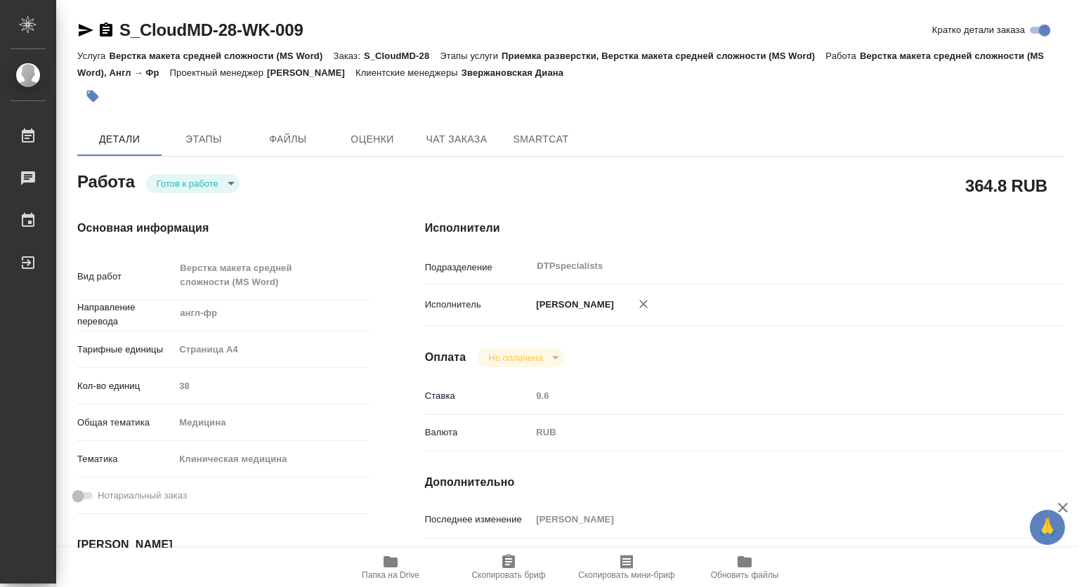
type textarea "x"
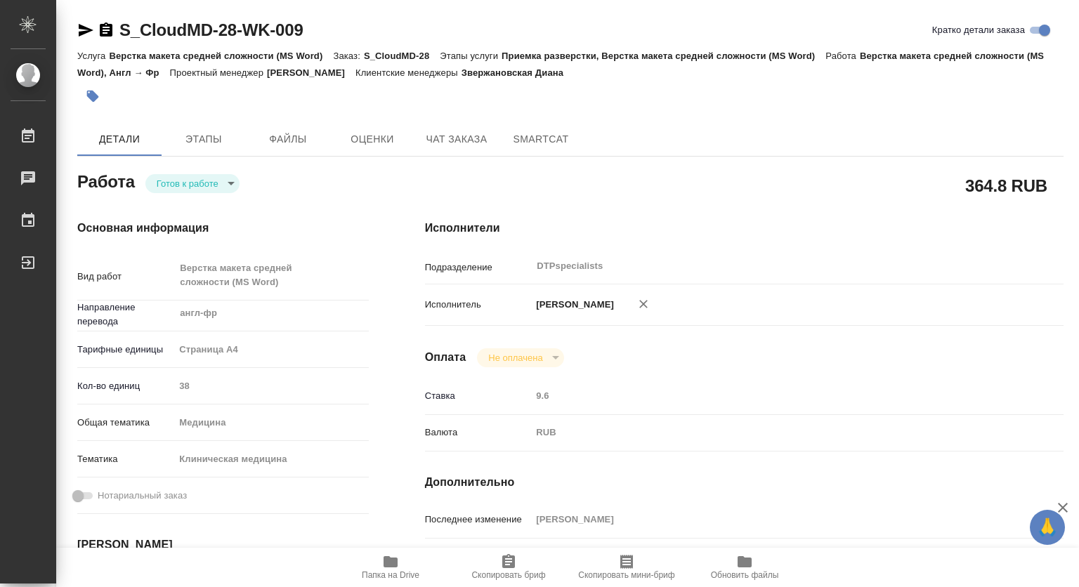
type textarea "x"
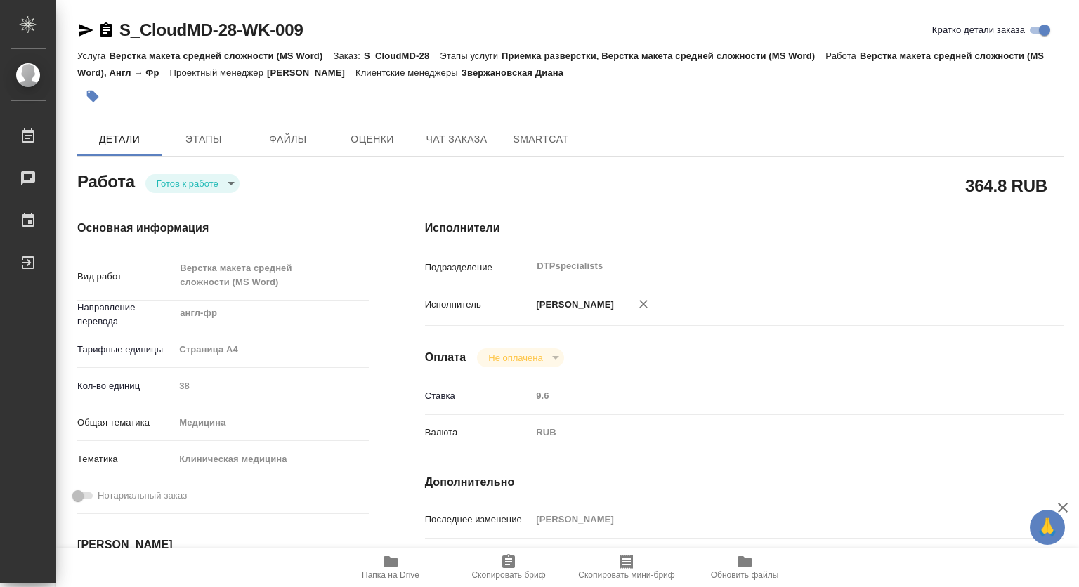
scroll to position [211, 0]
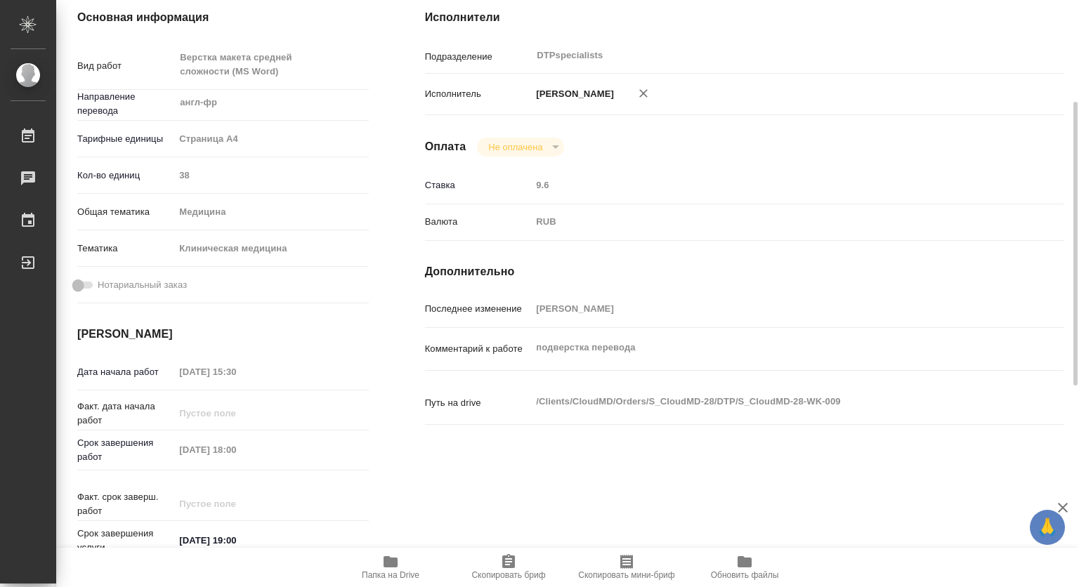
type textarea "x"
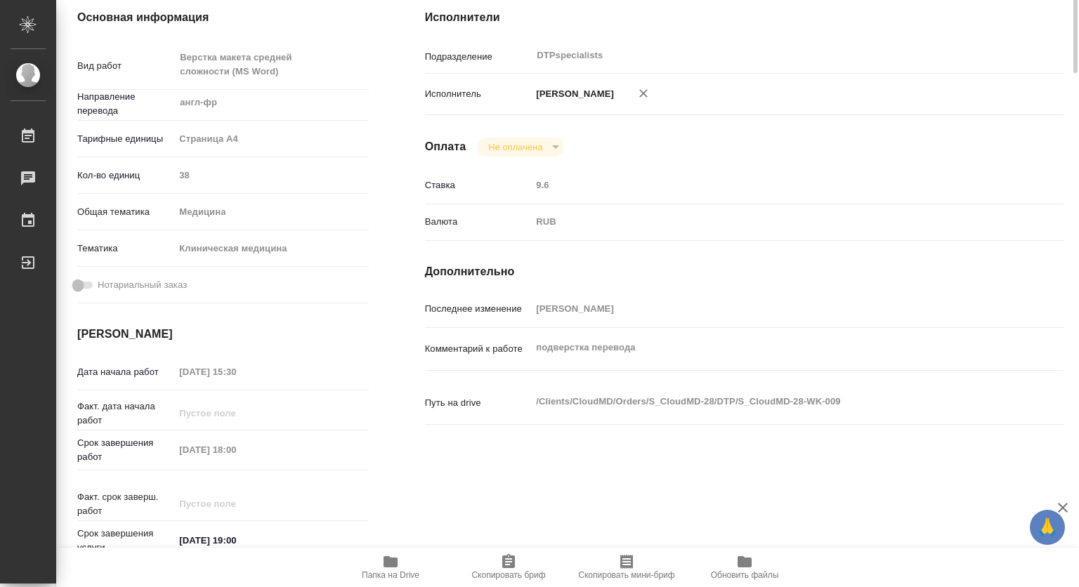
scroll to position [0, 0]
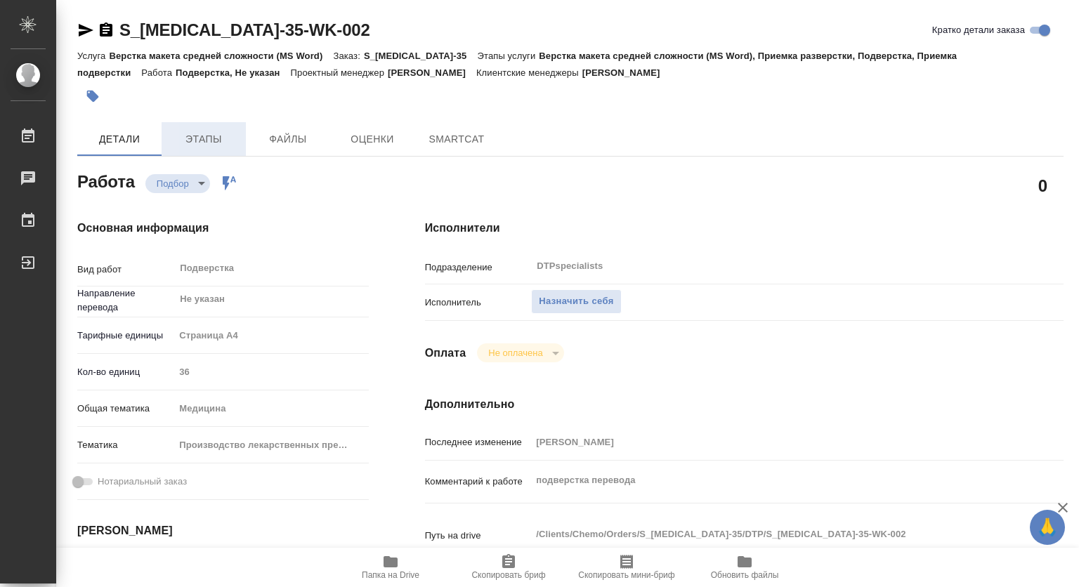
type textarea "x"
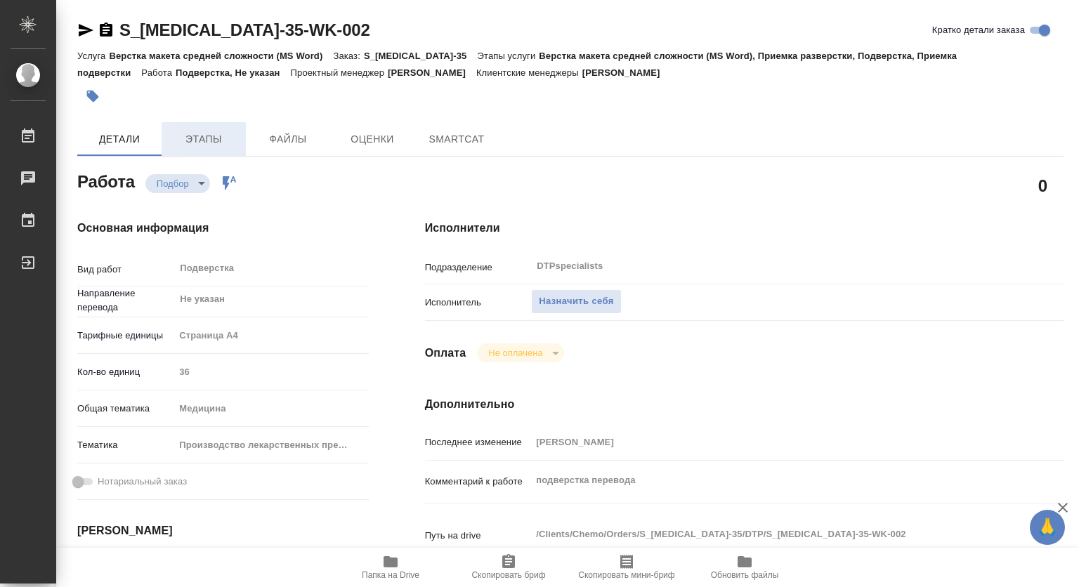
type textarea "x"
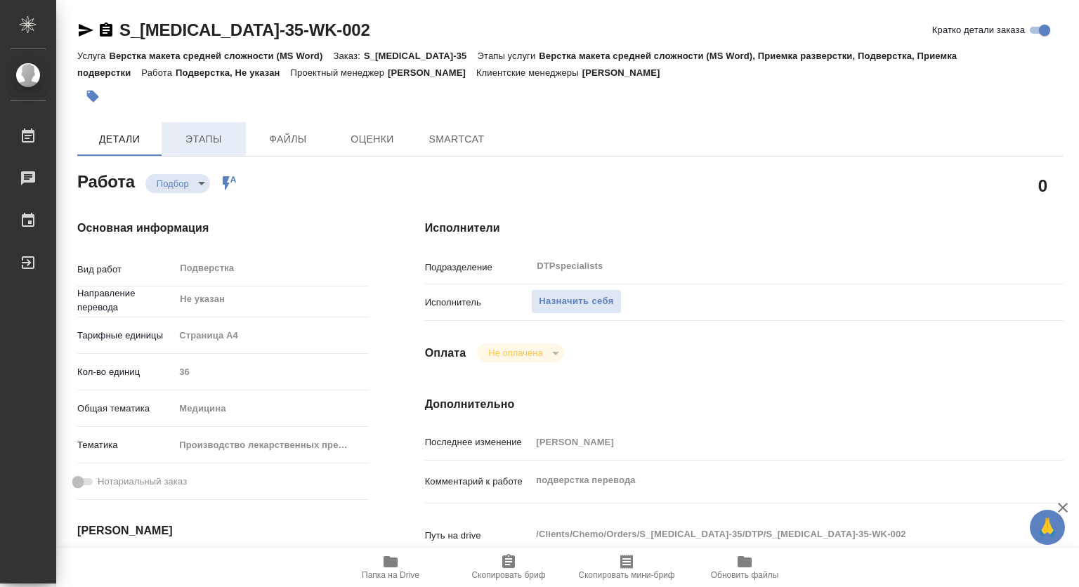
type textarea "x"
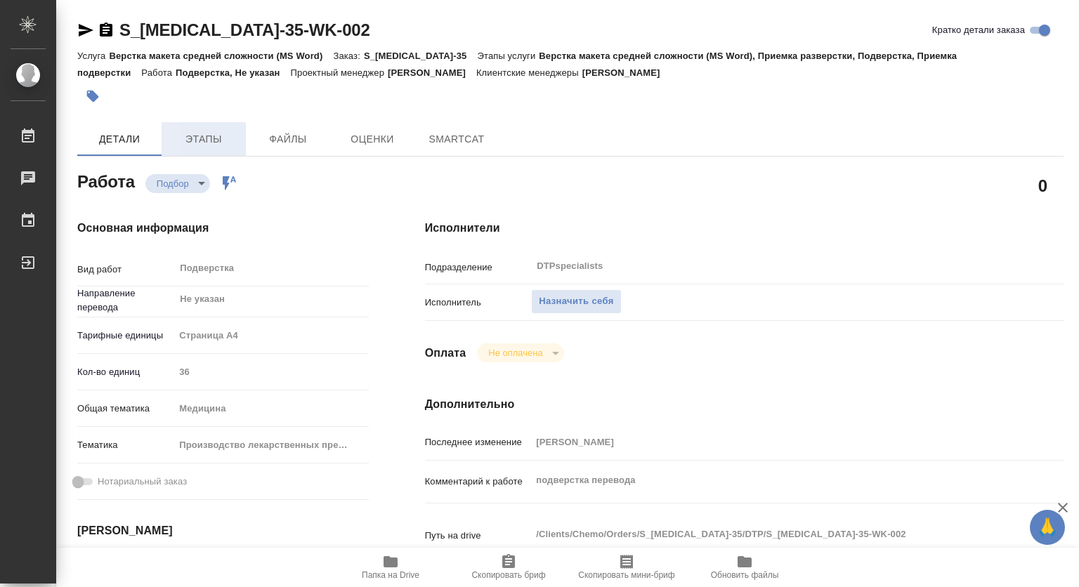
click at [207, 145] on span "Этапы" at bounding box center [203, 140] width 67 height 18
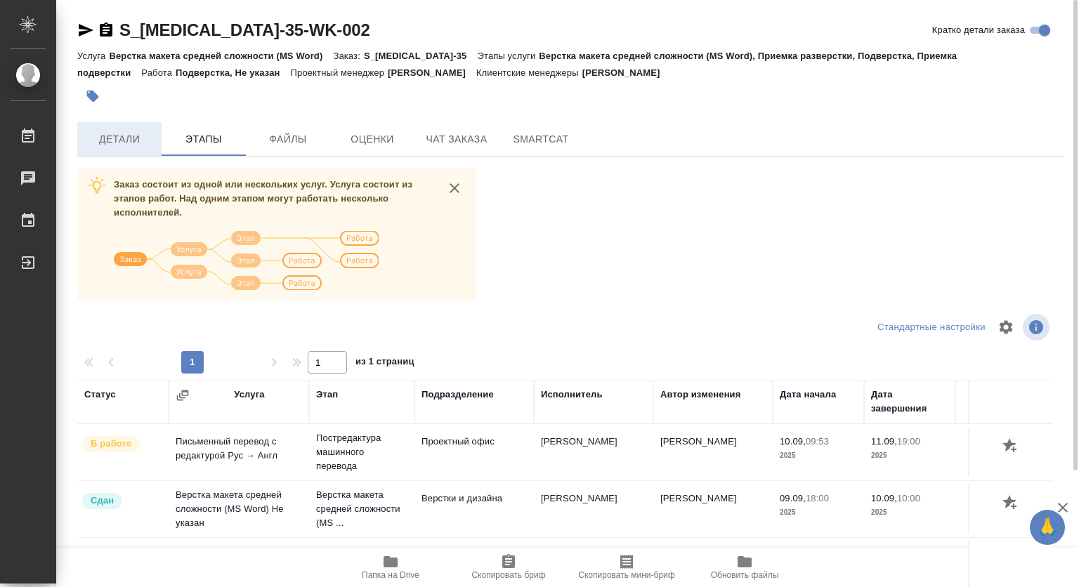
click at [131, 133] on span "Детали" at bounding box center [119, 140] width 67 height 18
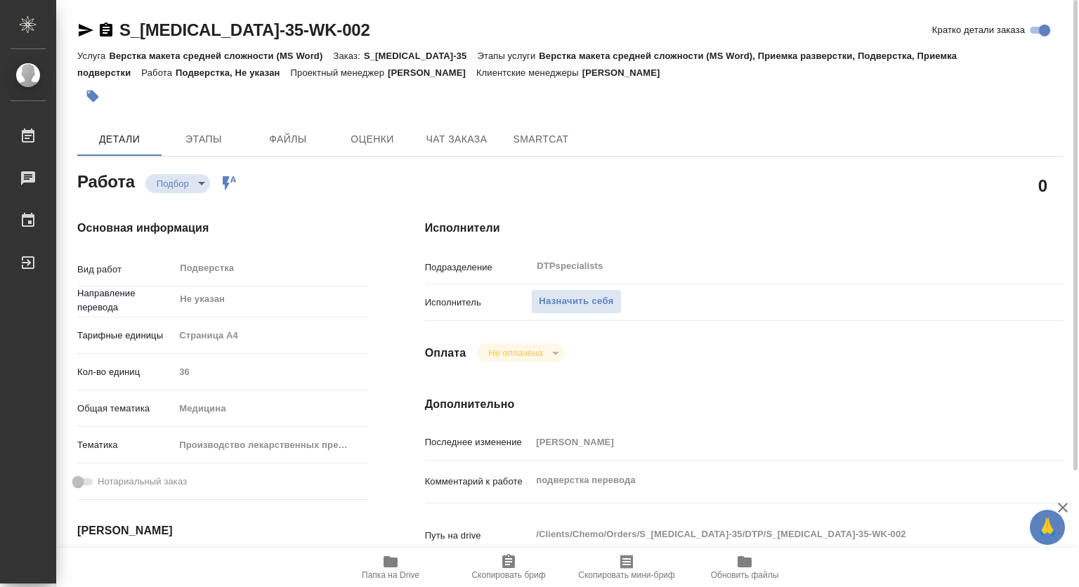
type textarea "x"
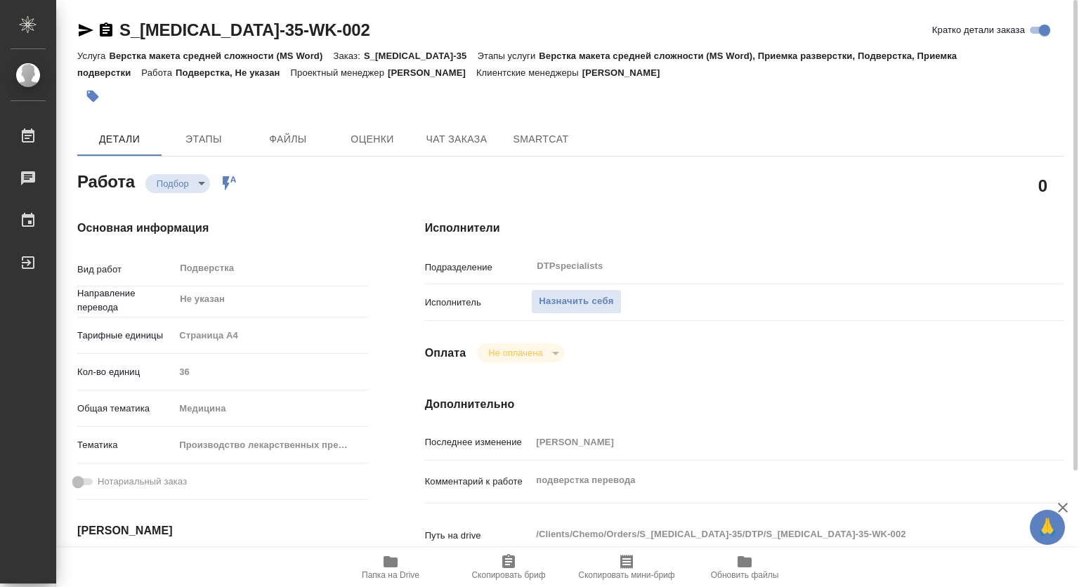
type textarea "x"
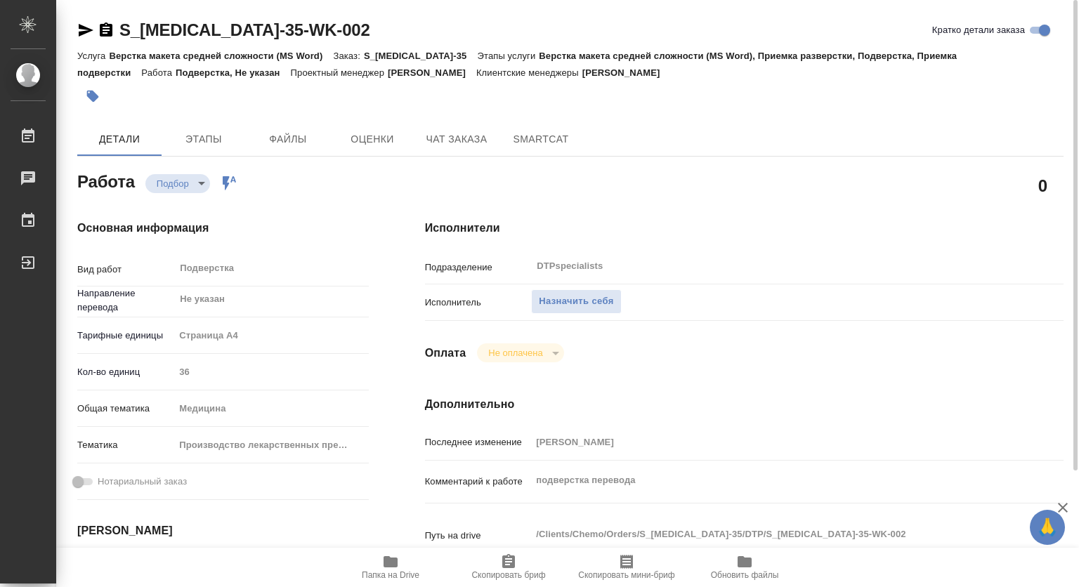
scroll to position [141, 0]
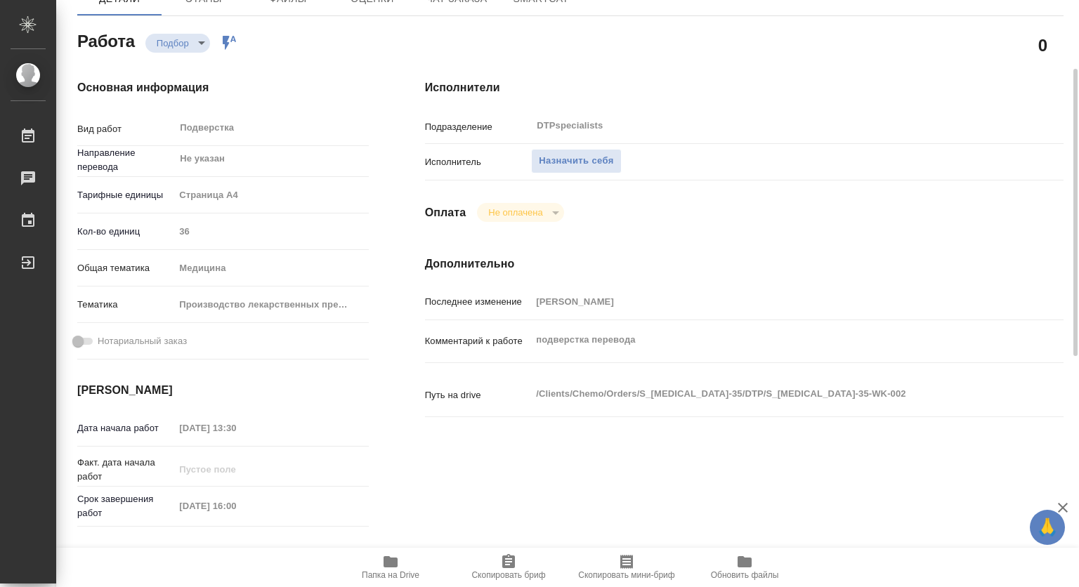
click at [383, 562] on icon "button" at bounding box center [390, 562] width 17 height 17
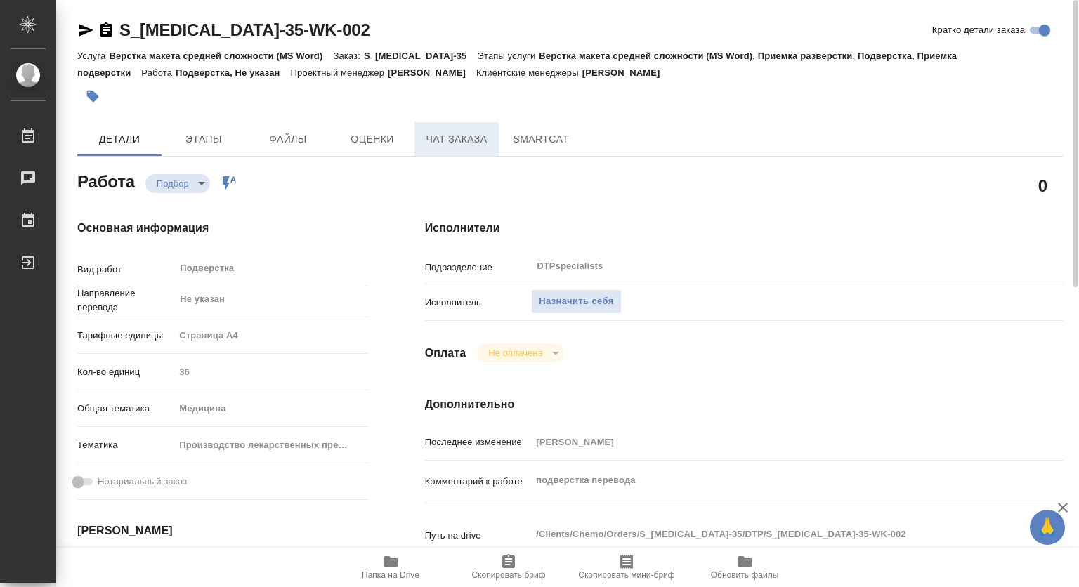
click at [432, 141] on span "Чат заказа" at bounding box center [456, 140] width 67 height 18
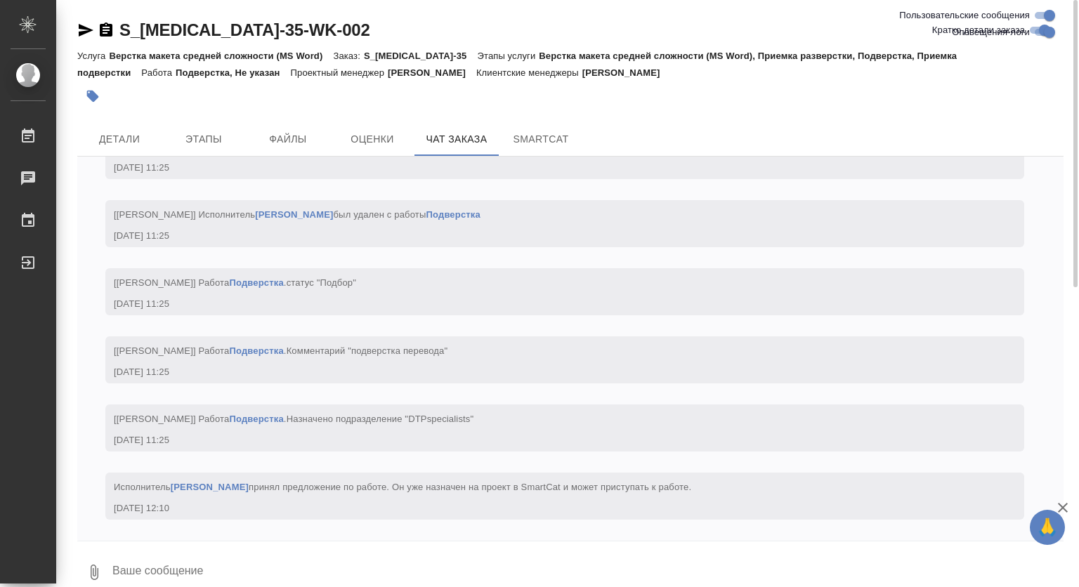
scroll to position [3034, 0]
click at [112, 132] on span "Детали" at bounding box center [119, 140] width 67 height 18
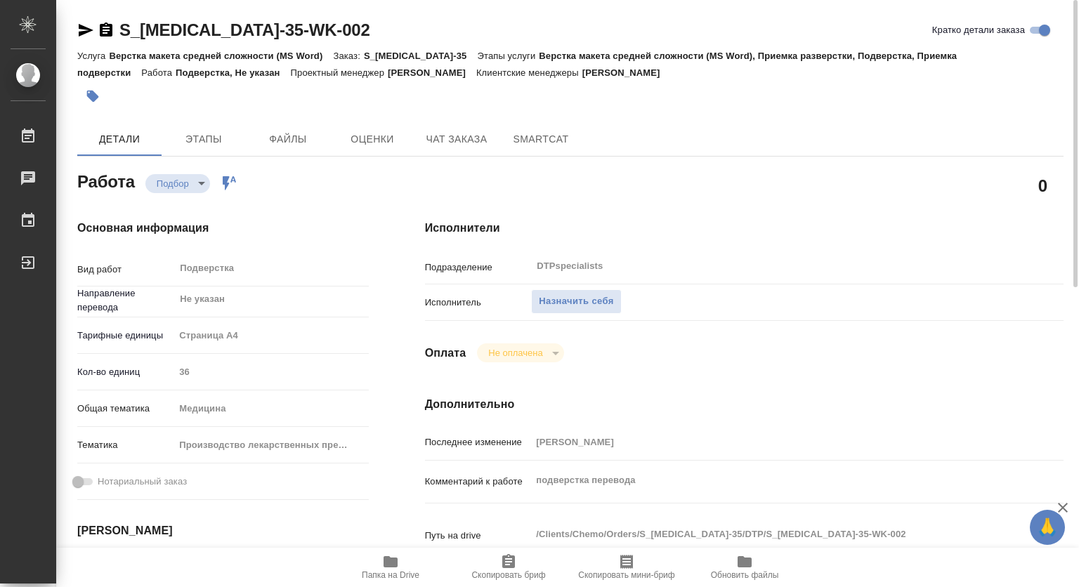
type textarea "x"
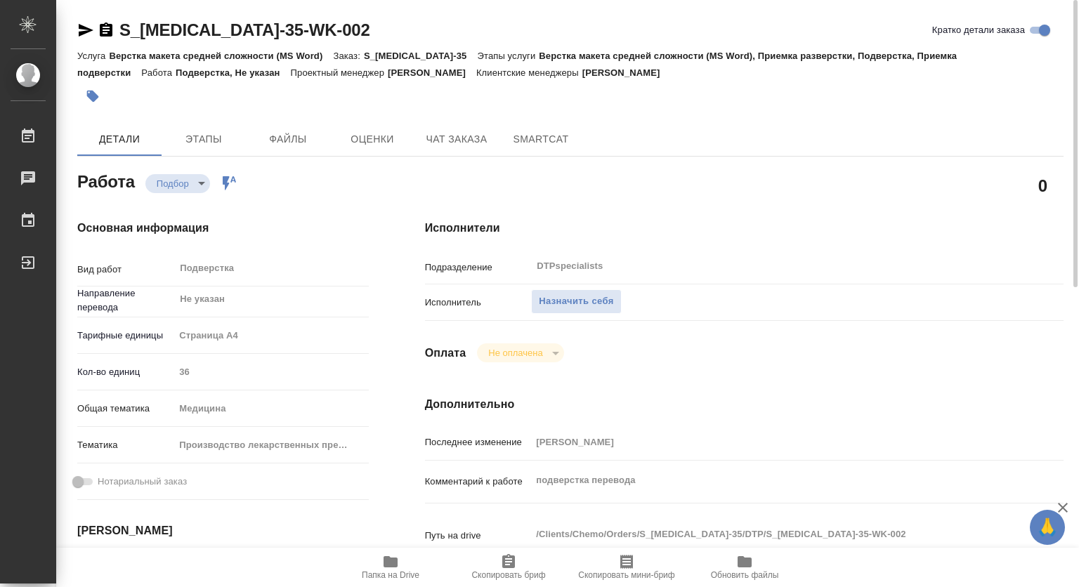
type textarea "x"
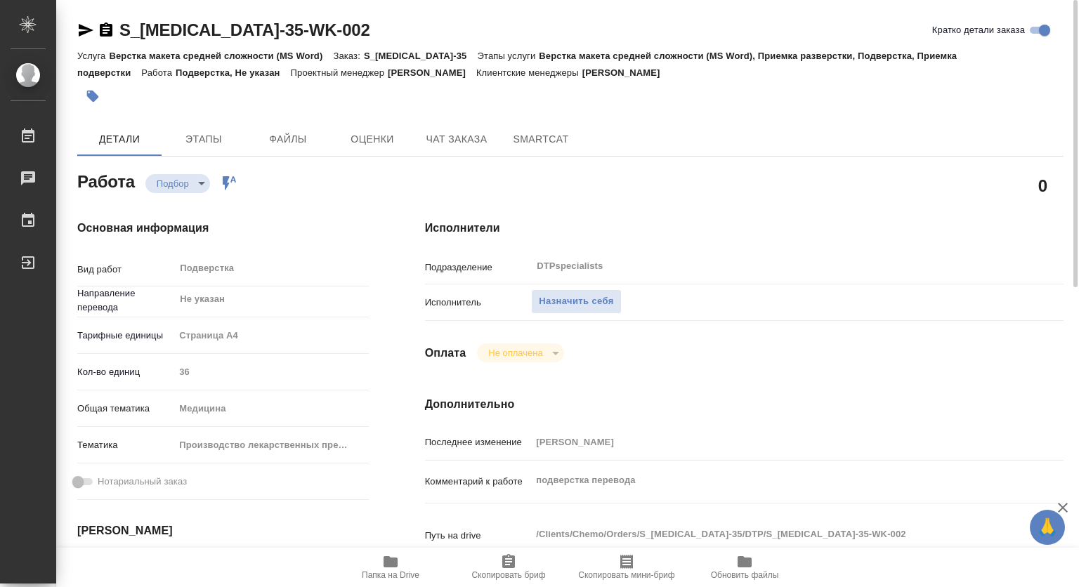
type textarea "x"
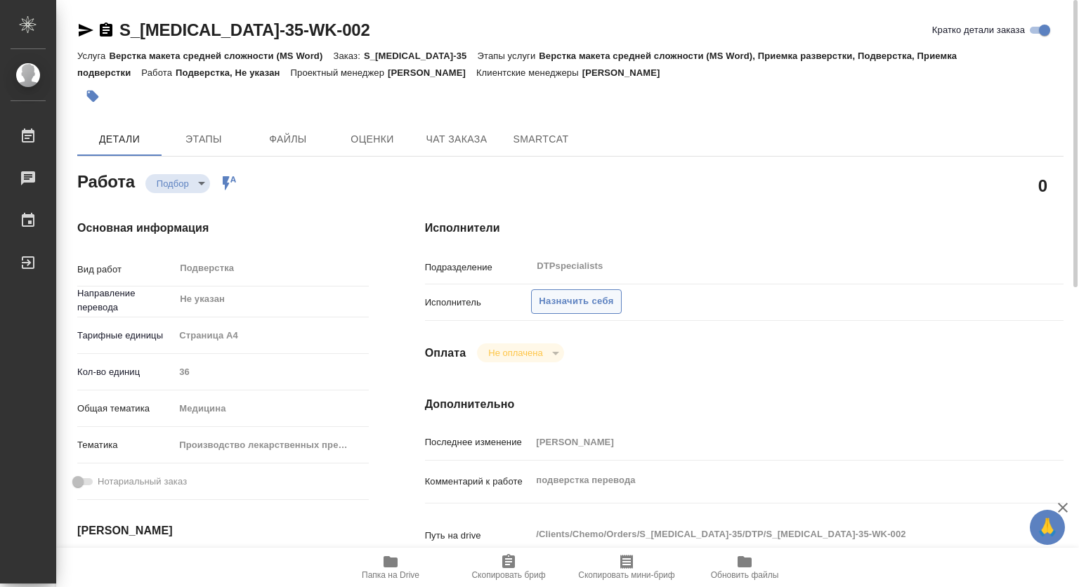
click at [599, 302] on span "Назначить себя" at bounding box center [576, 302] width 74 height 16
type textarea "x"
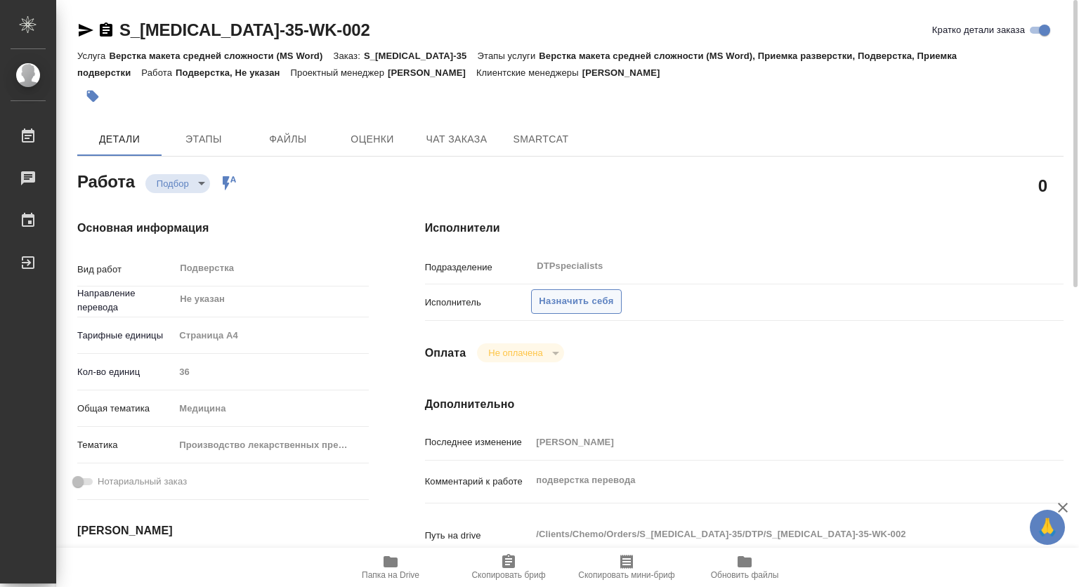
type textarea "x"
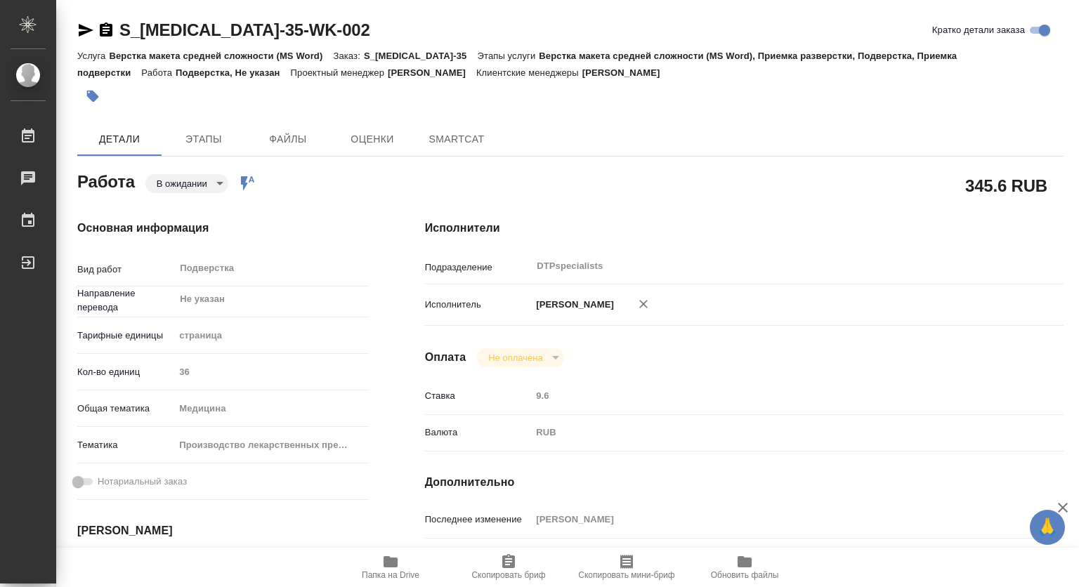
type textarea "x"
